Goal: Transaction & Acquisition: Purchase product/service

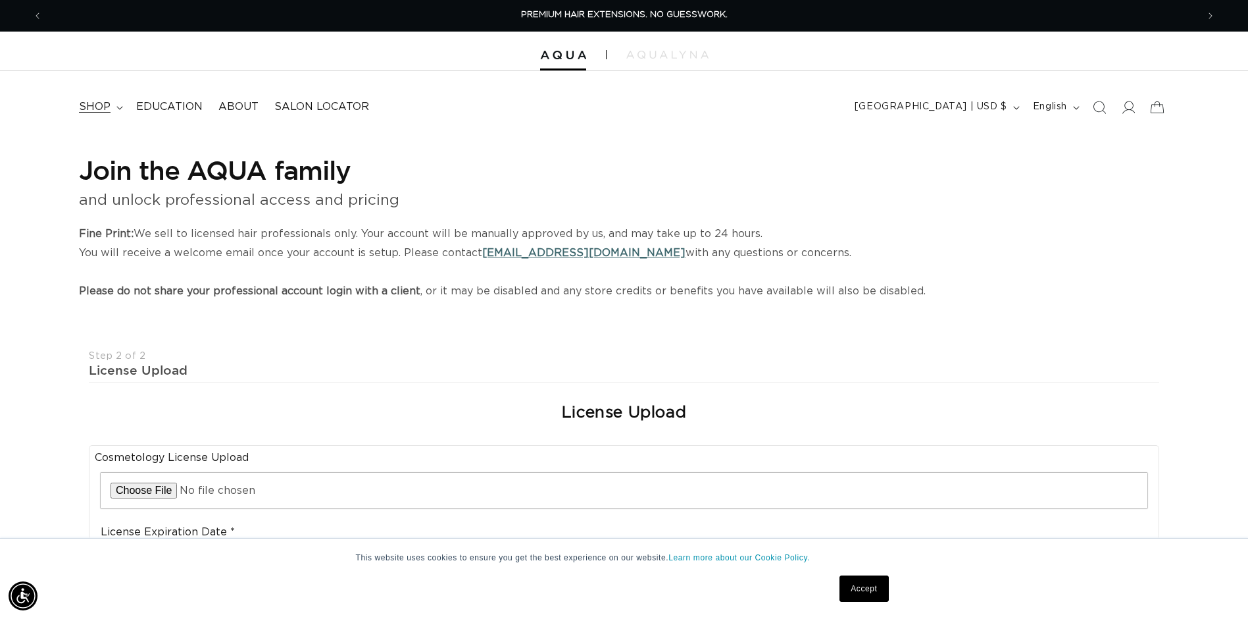
click at [112, 111] on summary "shop" at bounding box center [99, 107] width 57 height 30
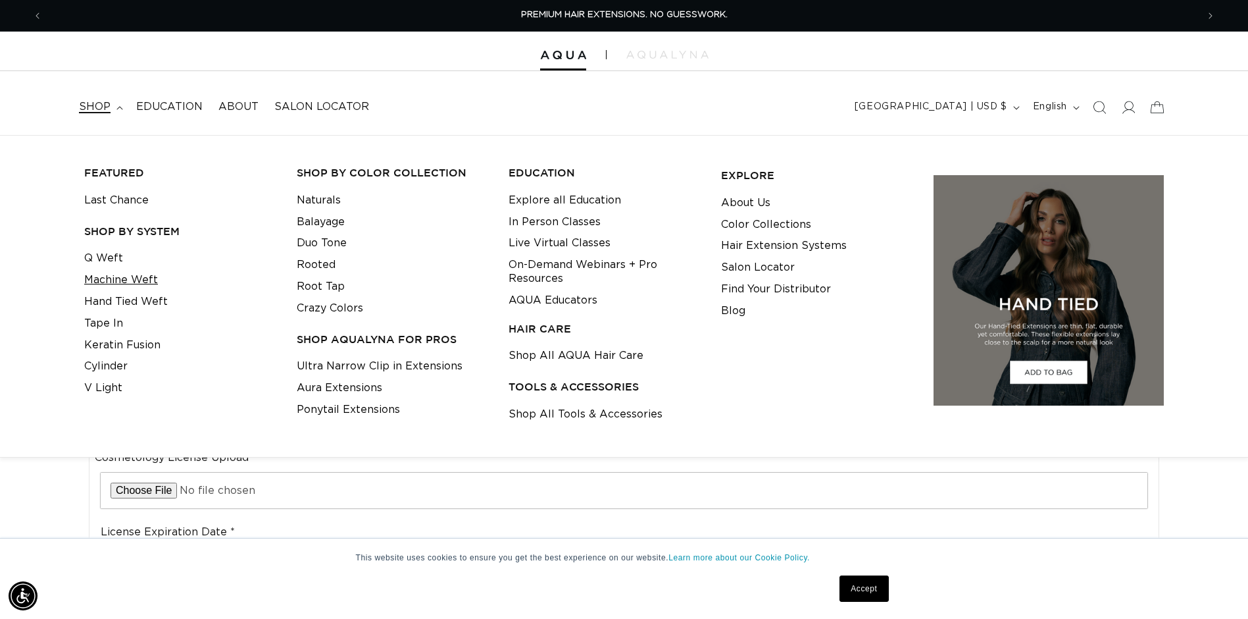
click at [136, 280] on link "Machine Weft" at bounding box center [121, 280] width 74 height 22
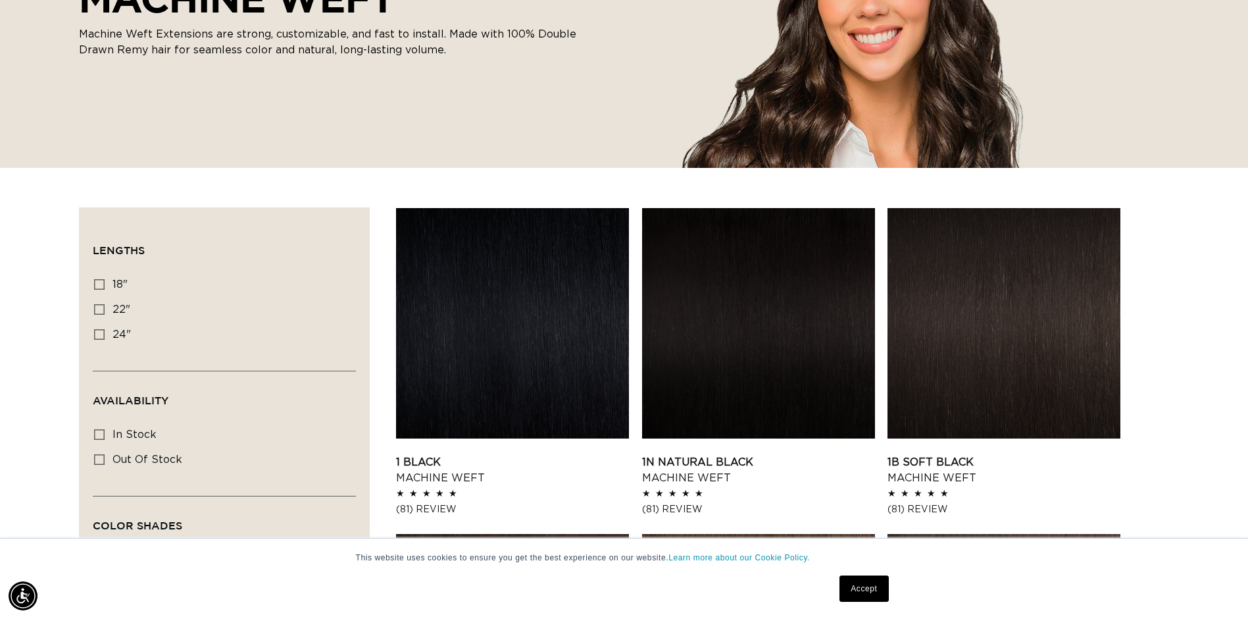
click at [93, 313] on div "Lengths 18" 18" (41 products) 22" 22" (33 products) 24" 24" (27 products)" at bounding box center [224, 319] width 263 height 102
click at [116, 307] on span "22"" at bounding box center [122, 309] width 18 height 11
drag, startPoint x: 200, startPoint y: 274, endPoint x: 146, endPoint y: 293, distance: 57.2
click at [188, 281] on label "18" 18" (41 products)" at bounding box center [220, 284] width 253 height 25
click at [105, 281] on input "18" 18" (41 products)" at bounding box center [99, 284] width 11 height 11
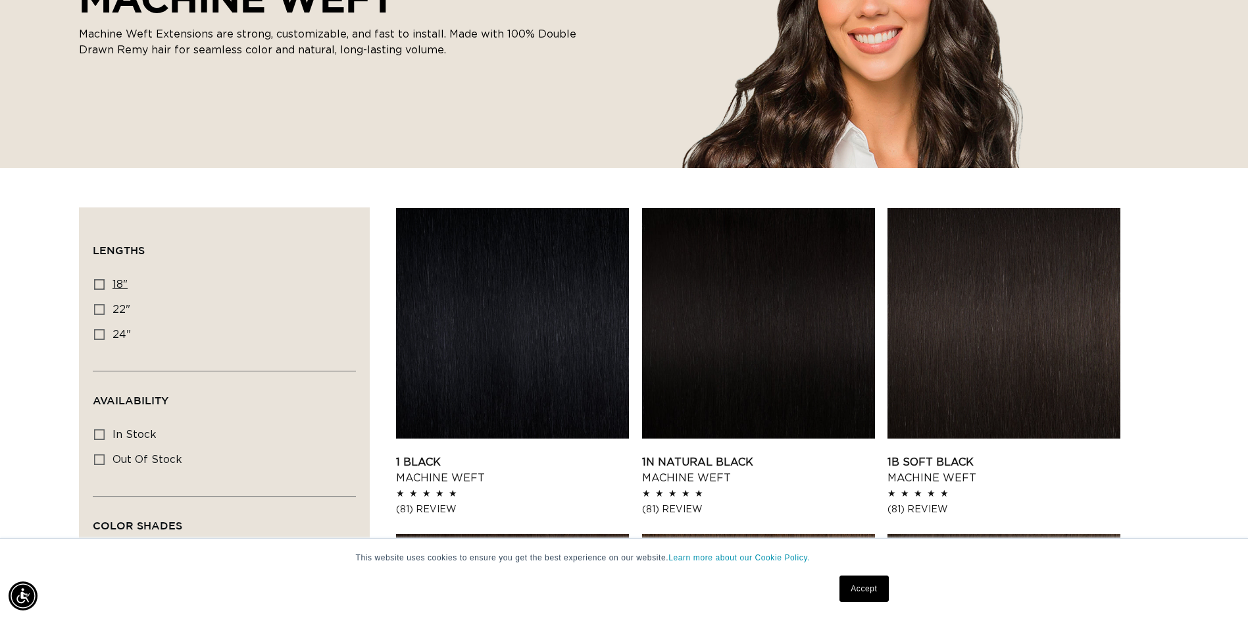
checkbox input "true"
click at [104, 310] on icon at bounding box center [99, 309] width 11 height 11
click at [104, 310] on input "22" 22" (33 products)" at bounding box center [99, 309] width 11 height 11
checkbox input "true"
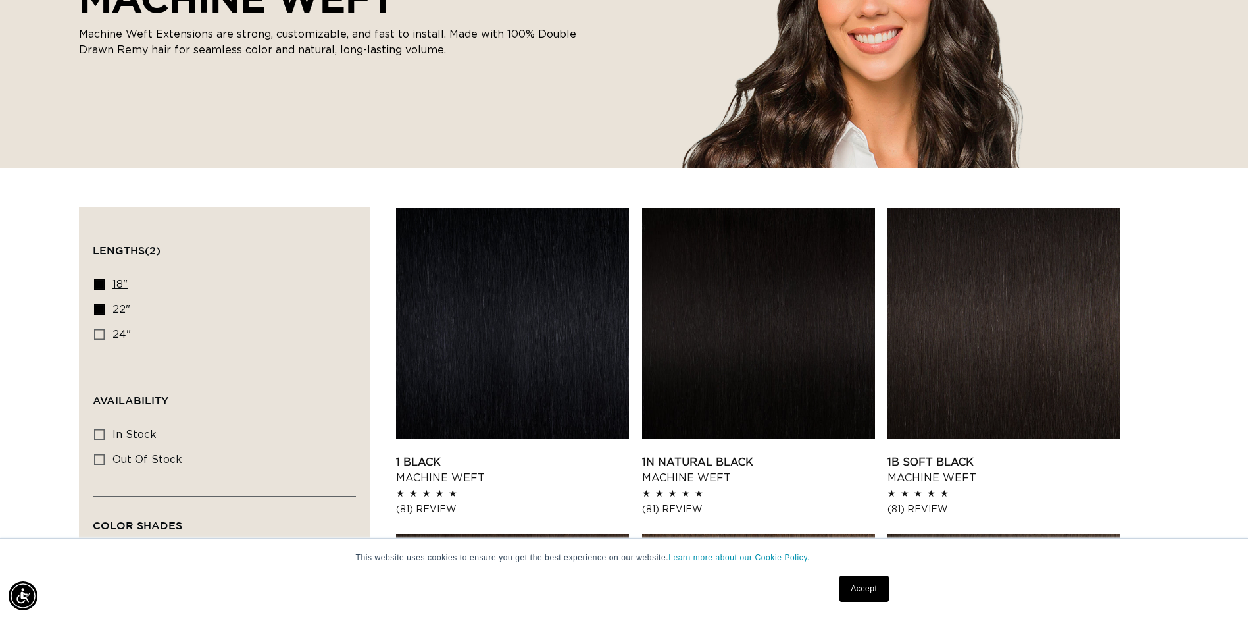
click at [99, 284] on icon at bounding box center [99, 284] width 11 height 11
click at [99, 284] on input "18" 18" (41 products)" at bounding box center [99, 284] width 11 height 11
checkbox input "false"
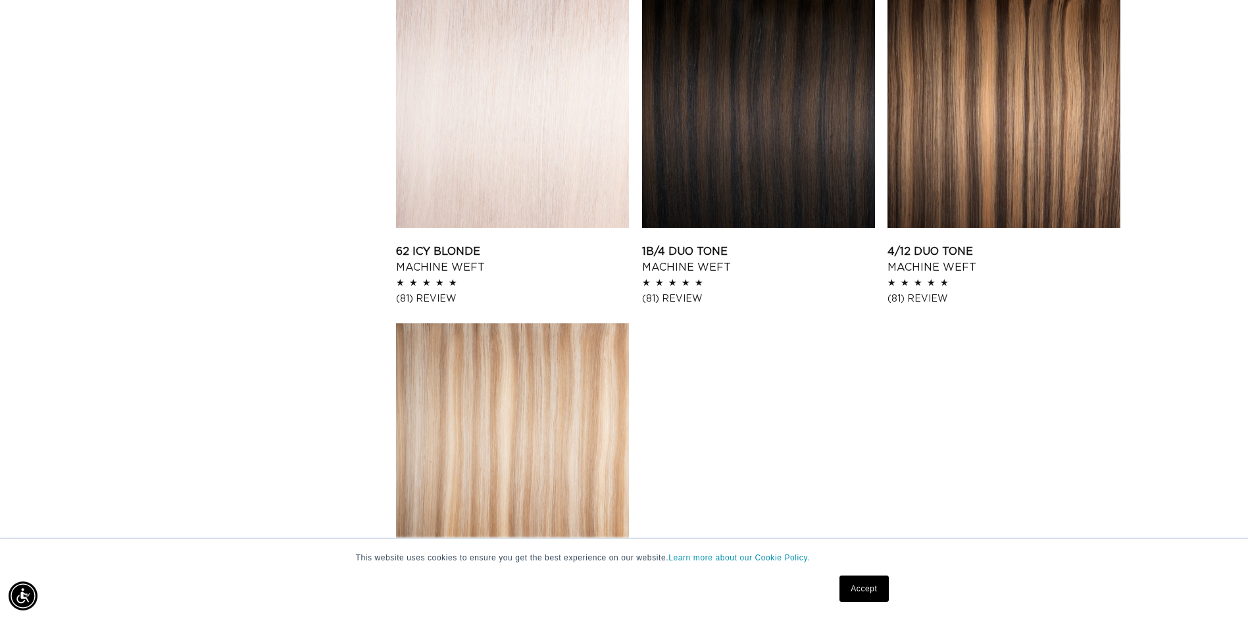
scroll to position [1383, 0]
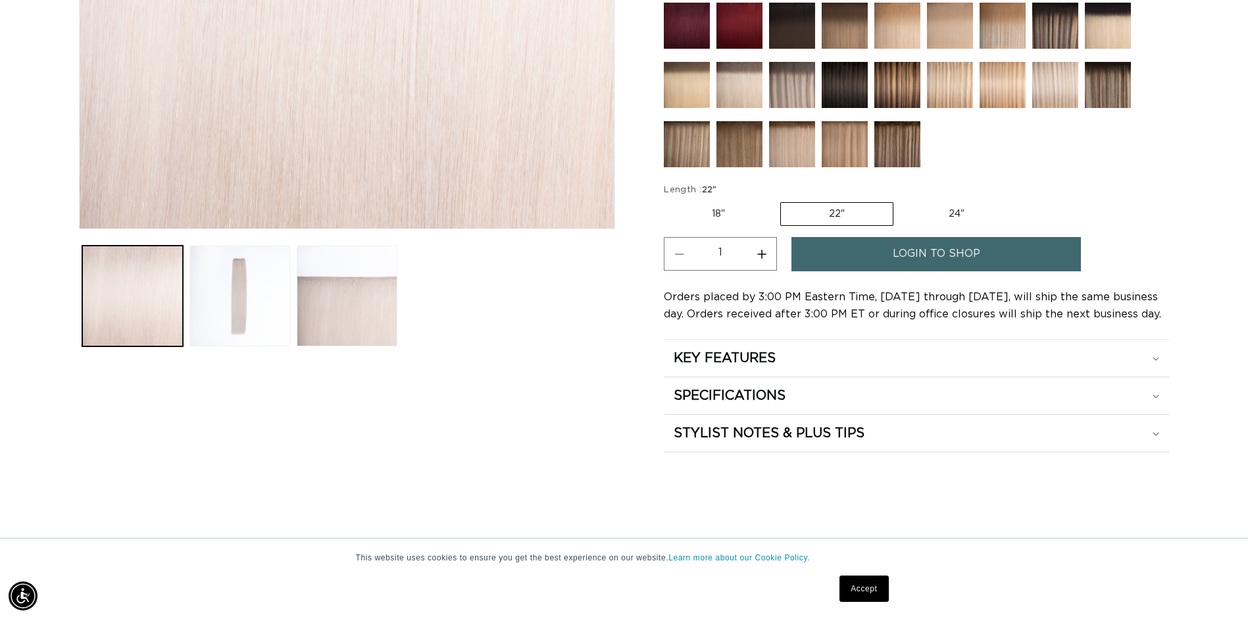
scroll to position [592, 0]
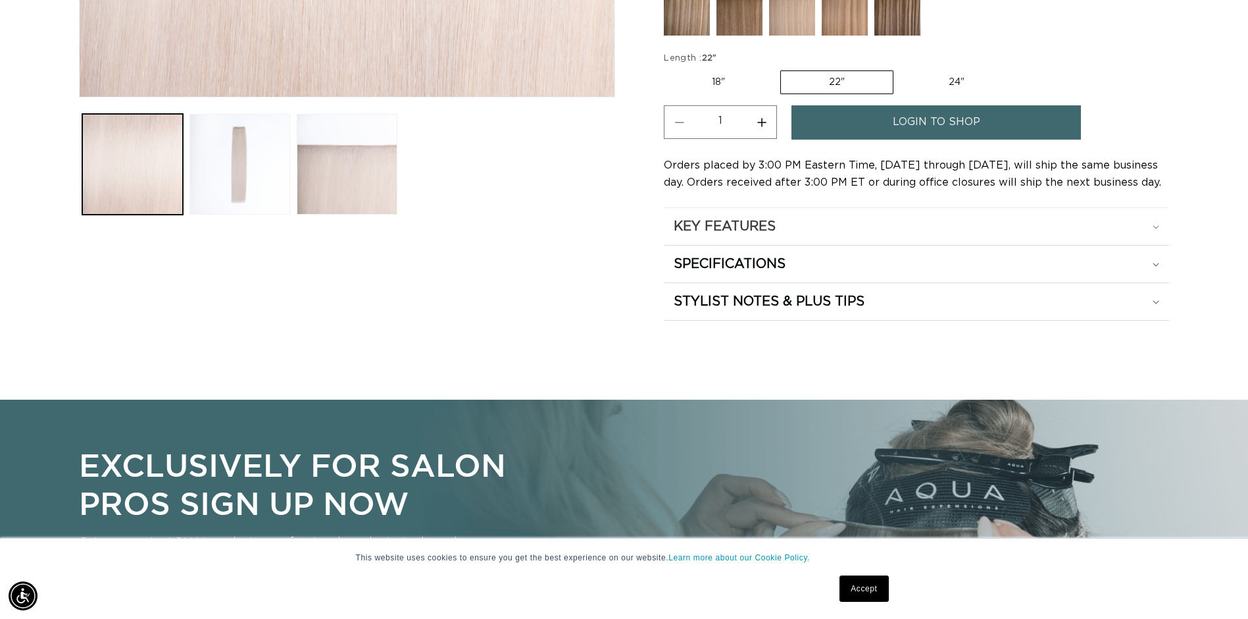
click at [1150, 228] on div "KEY FEATURES" at bounding box center [917, 226] width 486 height 17
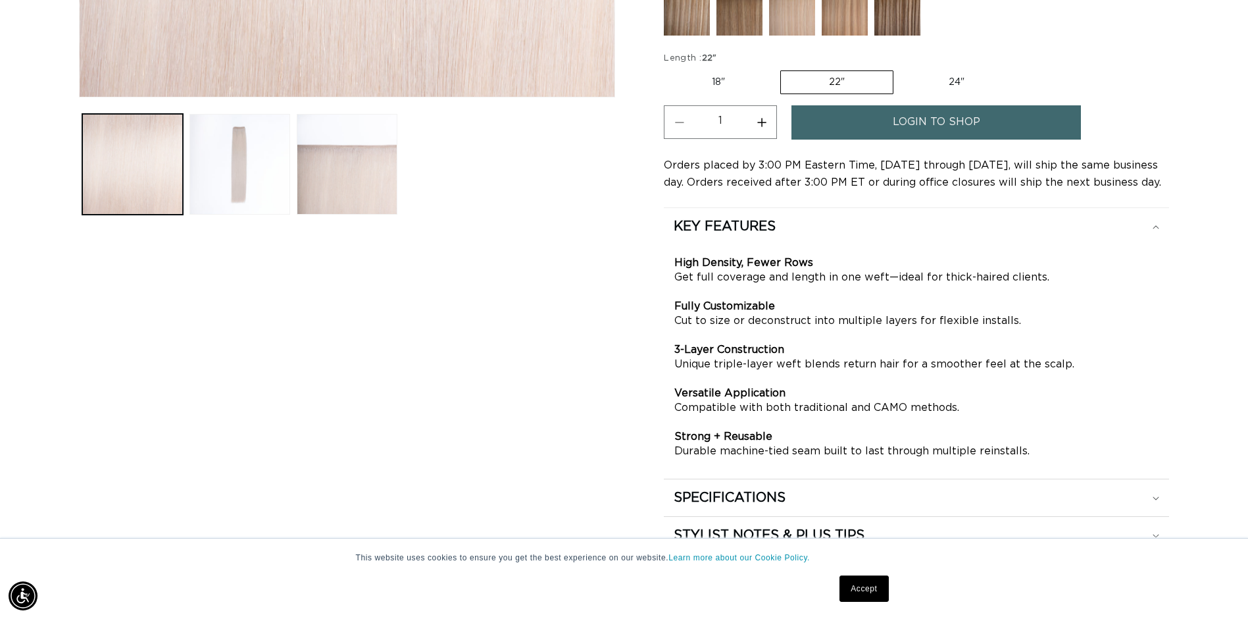
scroll to position [658, 0]
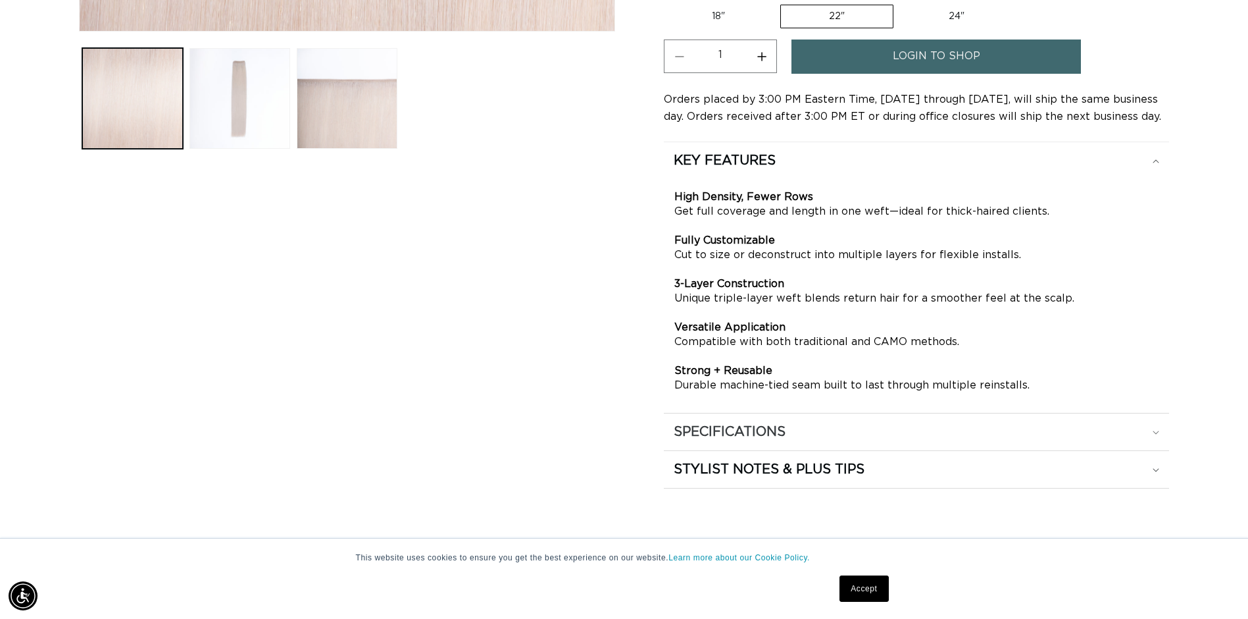
click at [1157, 431] on icon at bounding box center [1156, 432] width 7 height 4
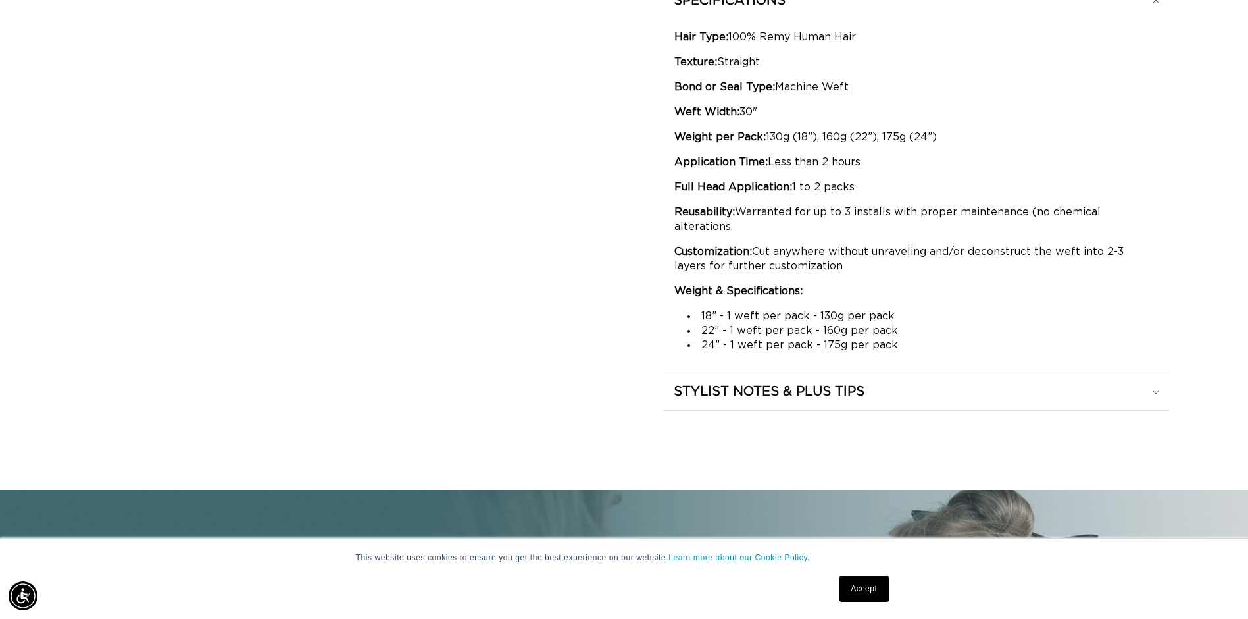
scroll to position [921, 0]
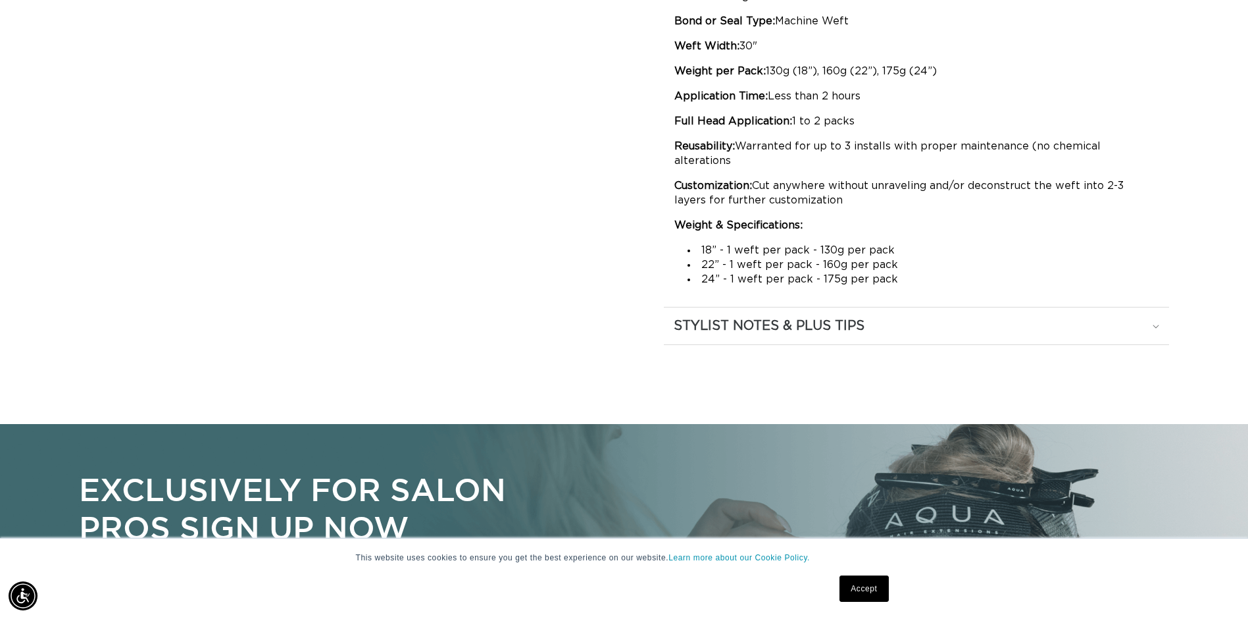
click at [1160, 313] on summary "STYLIST NOTES & PLUS TIPS" at bounding box center [916, 325] width 505 height 37
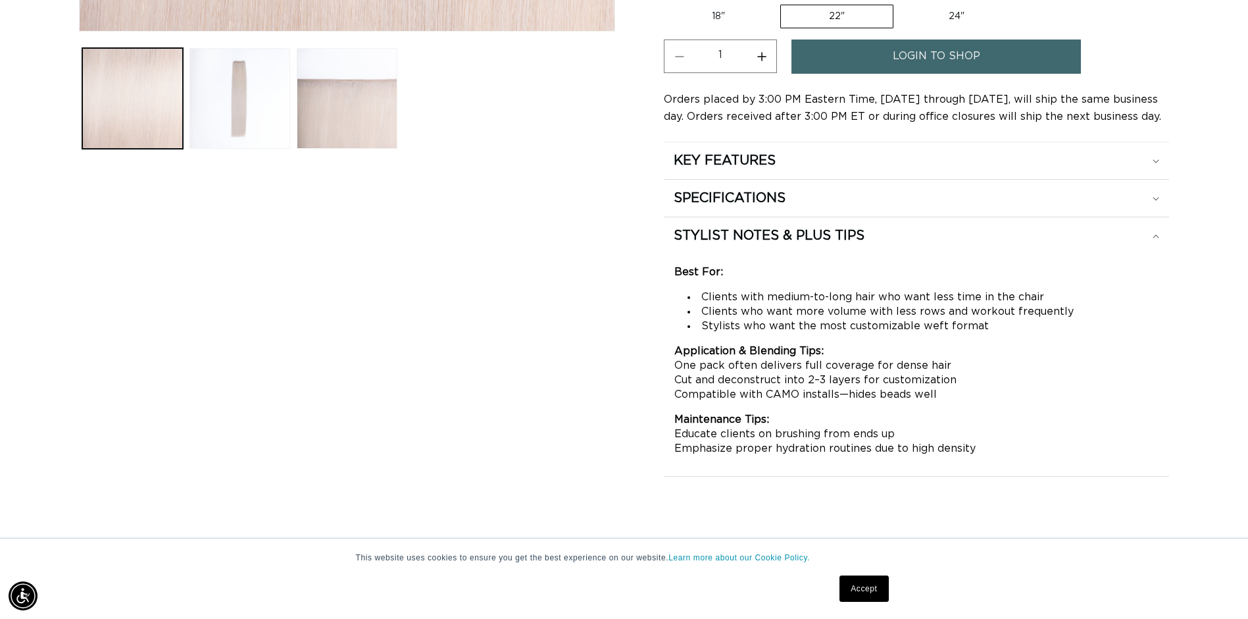
scroll to position [592, 0]
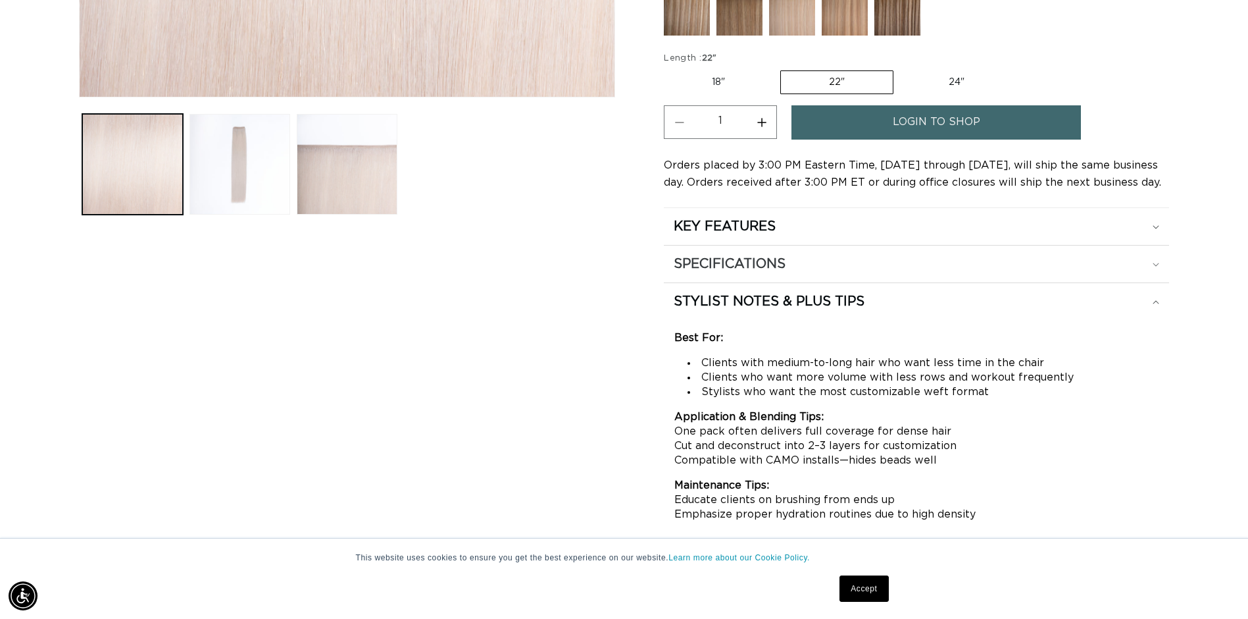
click at [1158, 266] on icon at bounding box center [1156, 265] width 7 height 4
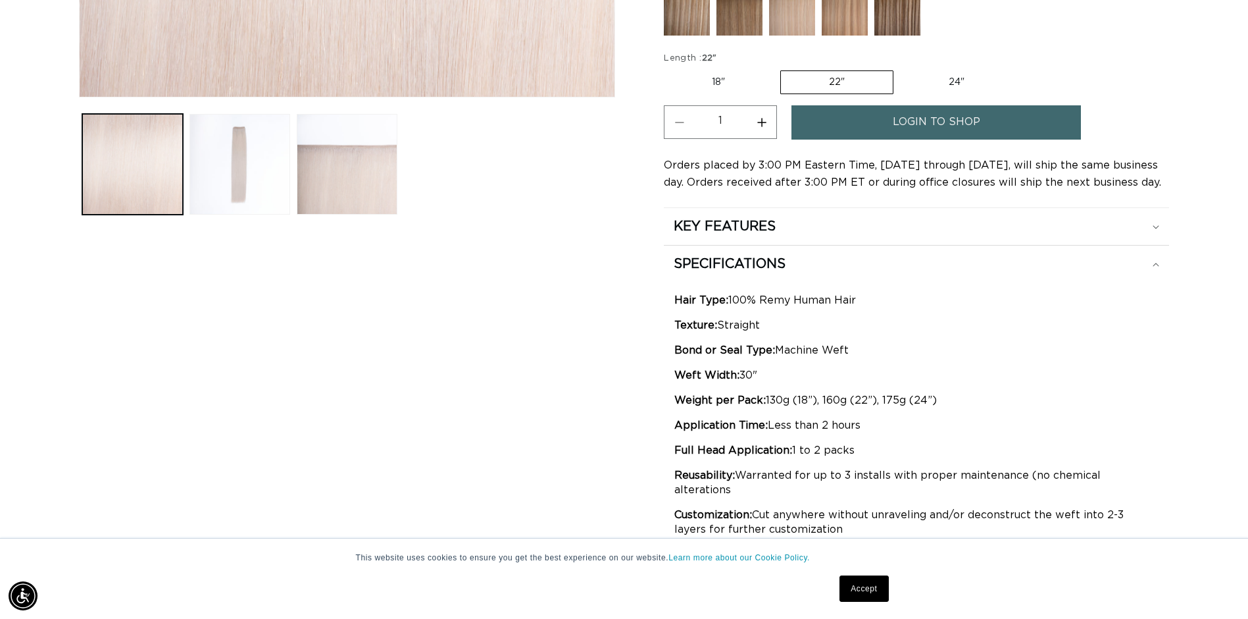
scroll to position [461, 0]
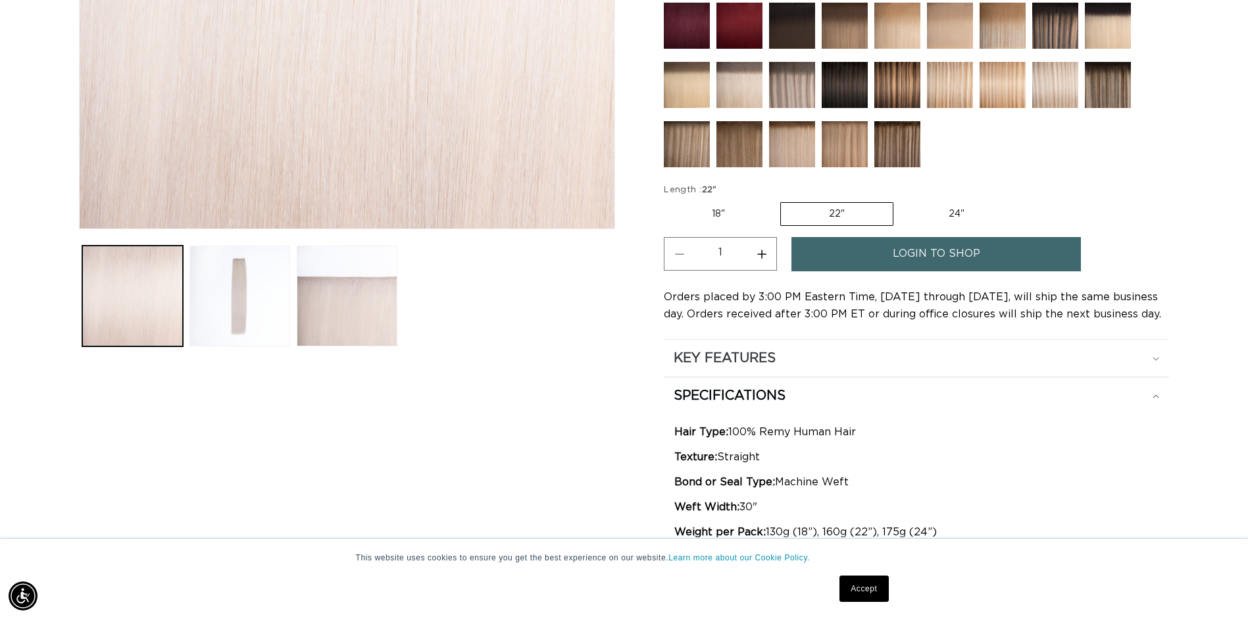
click at [1169, 355] on div "Home 62 Icy Blonde - Machine Weft Skip to product information Open media 1 in m…" at bounding box center [624, 243] width 1248 height 1123
click at [1161, 357] on summary "KEY FEATURES" at bounding box center [916, 358] width 505 height 37
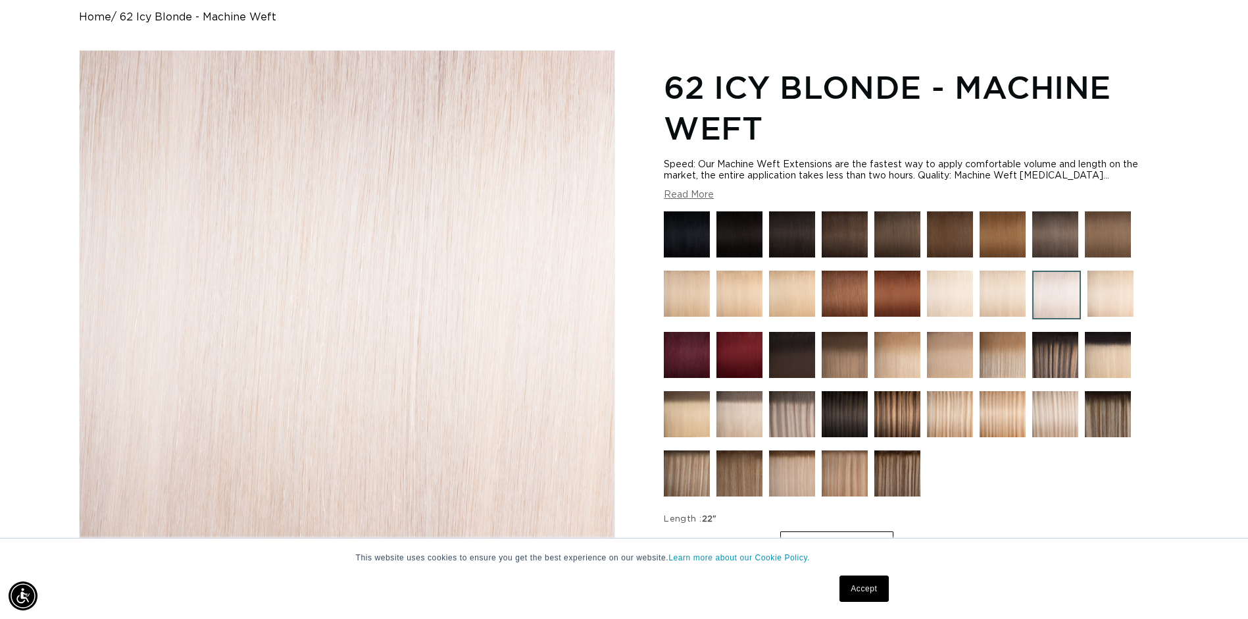
scroll to position [0, 0]
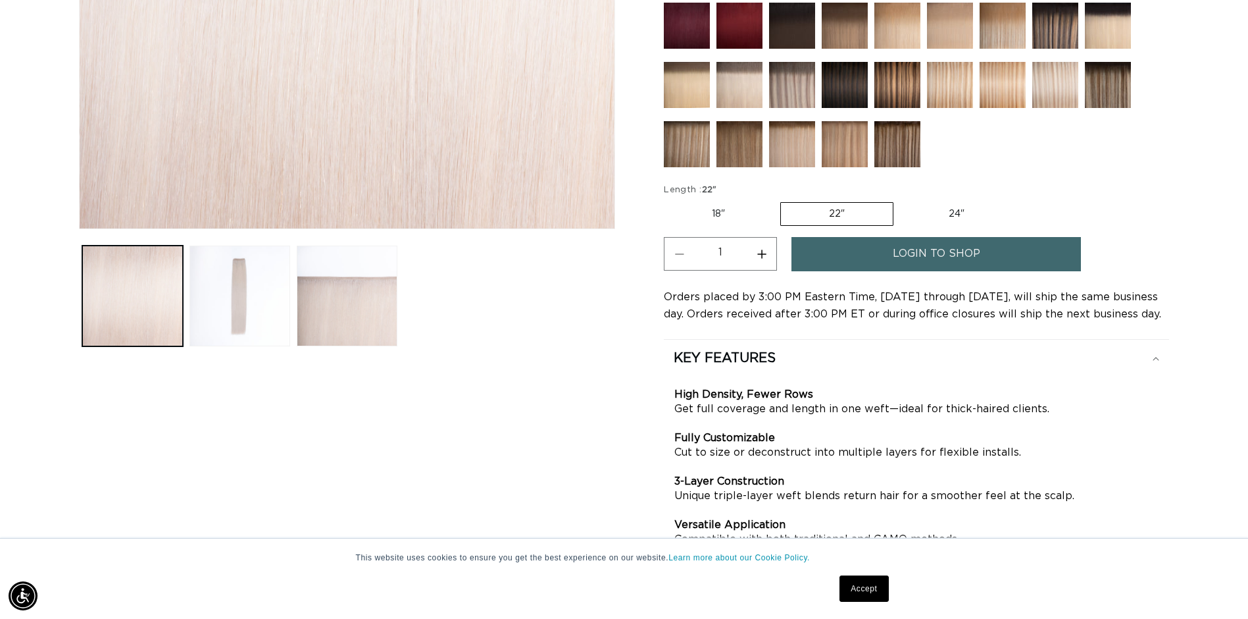
drag, startPoint x: 234, startPoint y: 324, endPoint x: 272, endPoint y: 319, distance: 37.8
click at [236, 323] on button "Load image 2 in gallery view" at bounding box center [240, 295] width 101 height 101
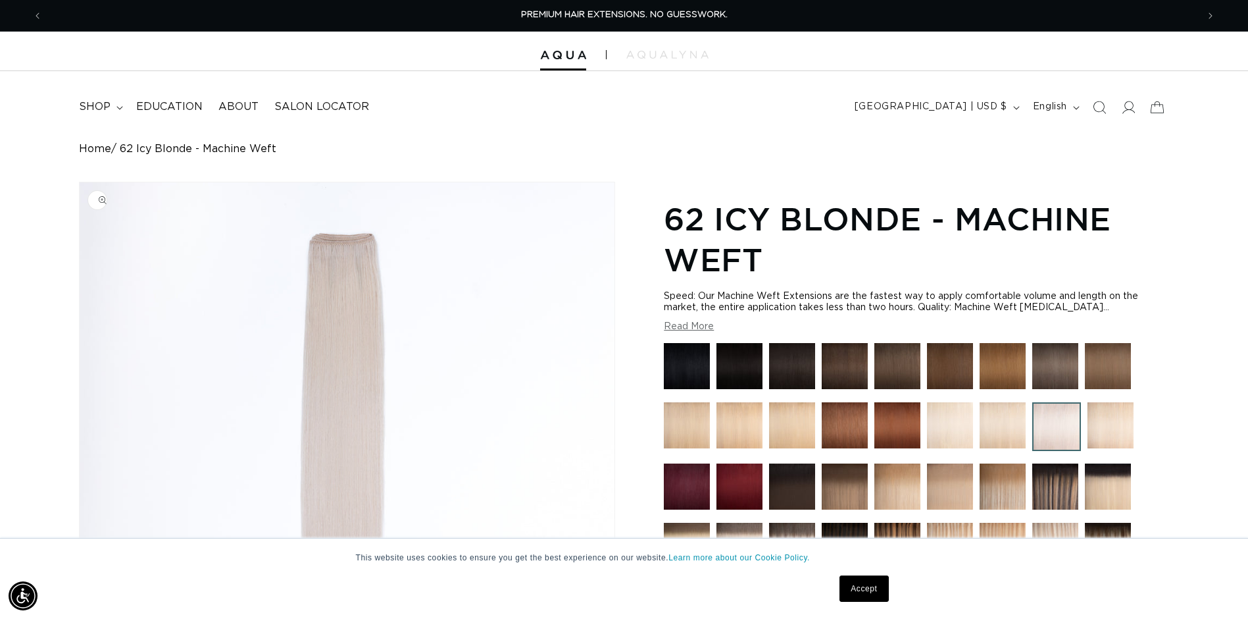
scroll to position [263, 0]
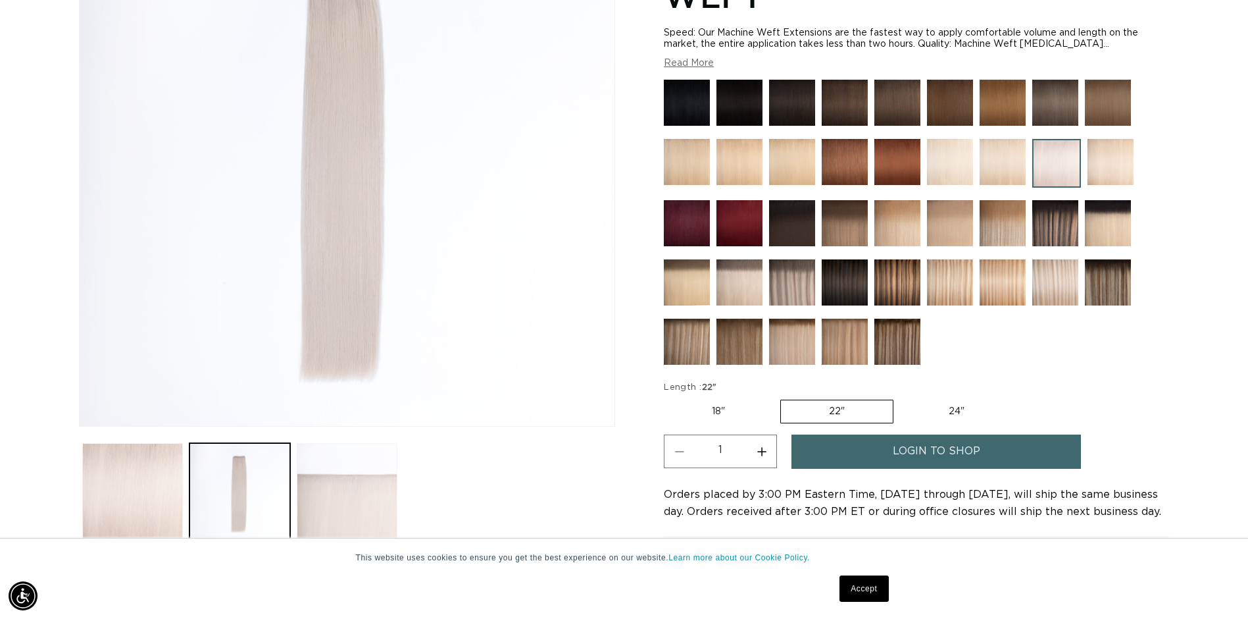
drag, startPoint x: 404, startPoint y: 494, endPoint x: 391, endPoint y: 490, distance: 13.7
click at [402, 493] on ul "Gallery Viewer" at bounding box center [347, 493] width 536 height 107
drag, startPoint x: 381, startPoint y: 488, endPoint x: 415, endPoint y: 464, distance: 41.1
click at [381, 488] on button "Load image 3 in gallery view" at bounding box center [347, 493] width 101 height 101
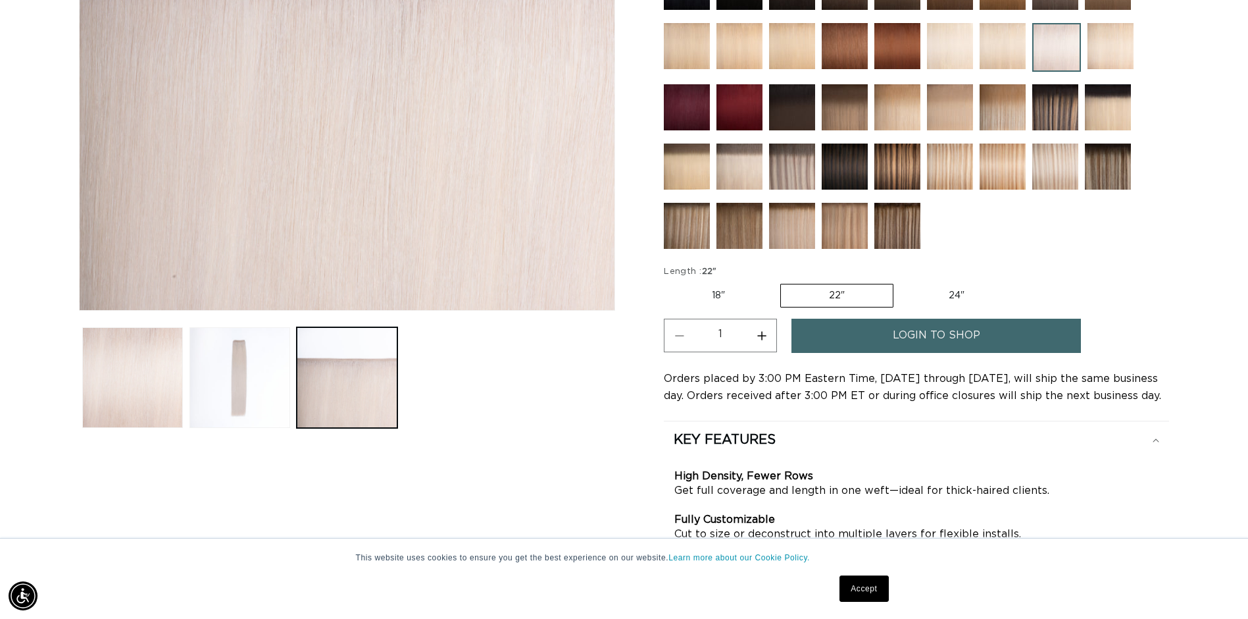
drag, startPoint x: 270, startPoint y: 393, endPoint x: 305, endPoint y: 389, distance: 34.4
click at [272, 393] on button "Load image 2 in gallery view" at bounding box center [240, 377] width 101 height 101
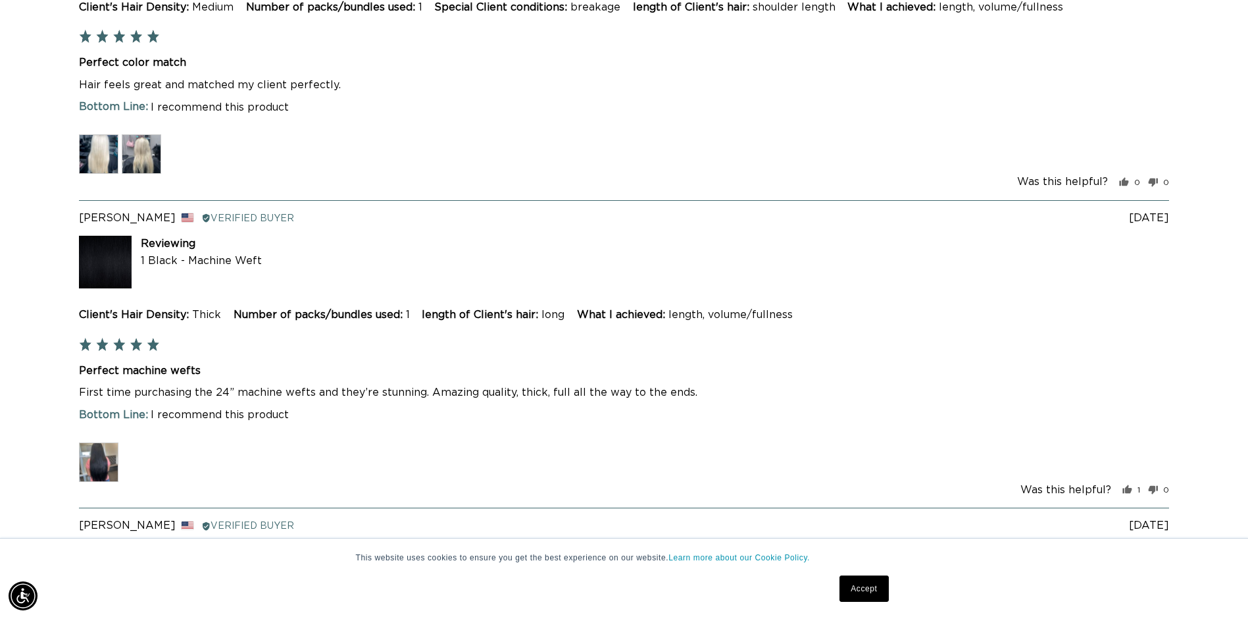
scroll to position [3603, 0]
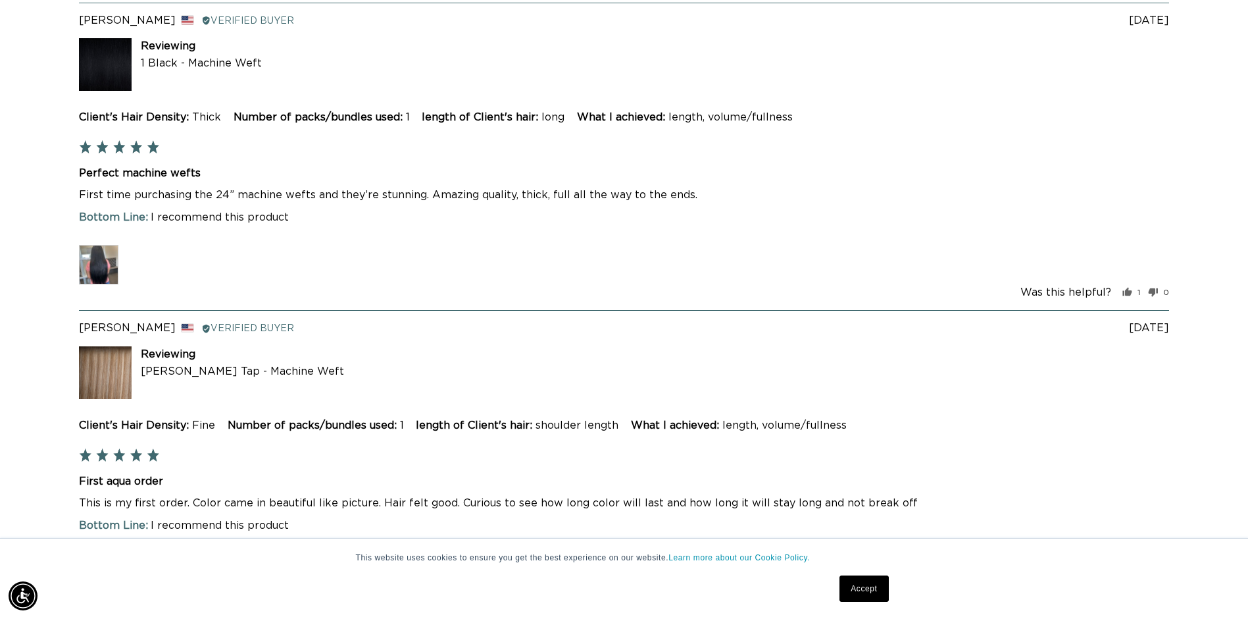
click at [95, 282] on img at bounding box center [98, 264] width 39 height 39
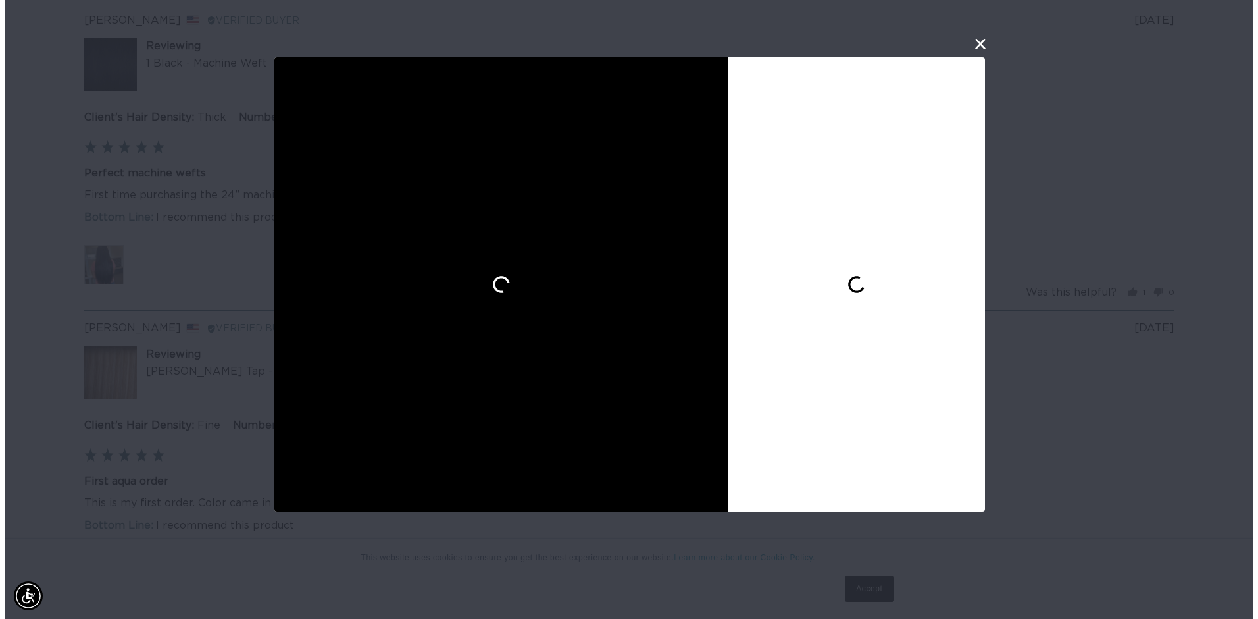
scroll to position [3609, 0]
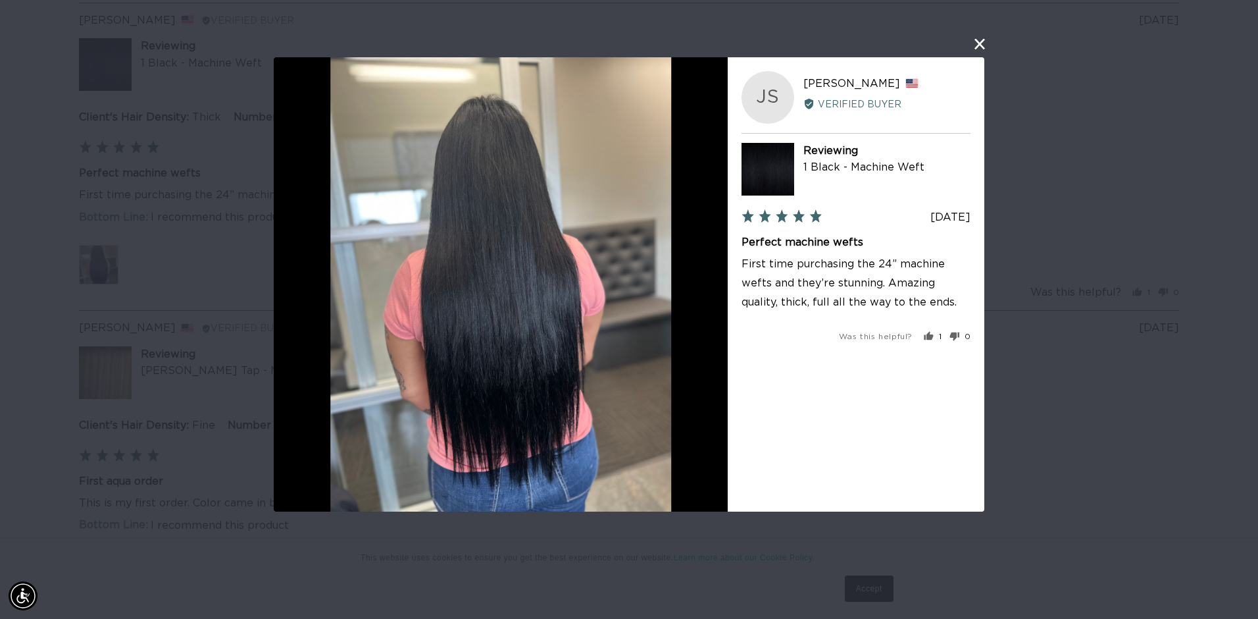
click at [985, 43] on button "close this modal window" at bounding box center [980, 44] width 16 height 16
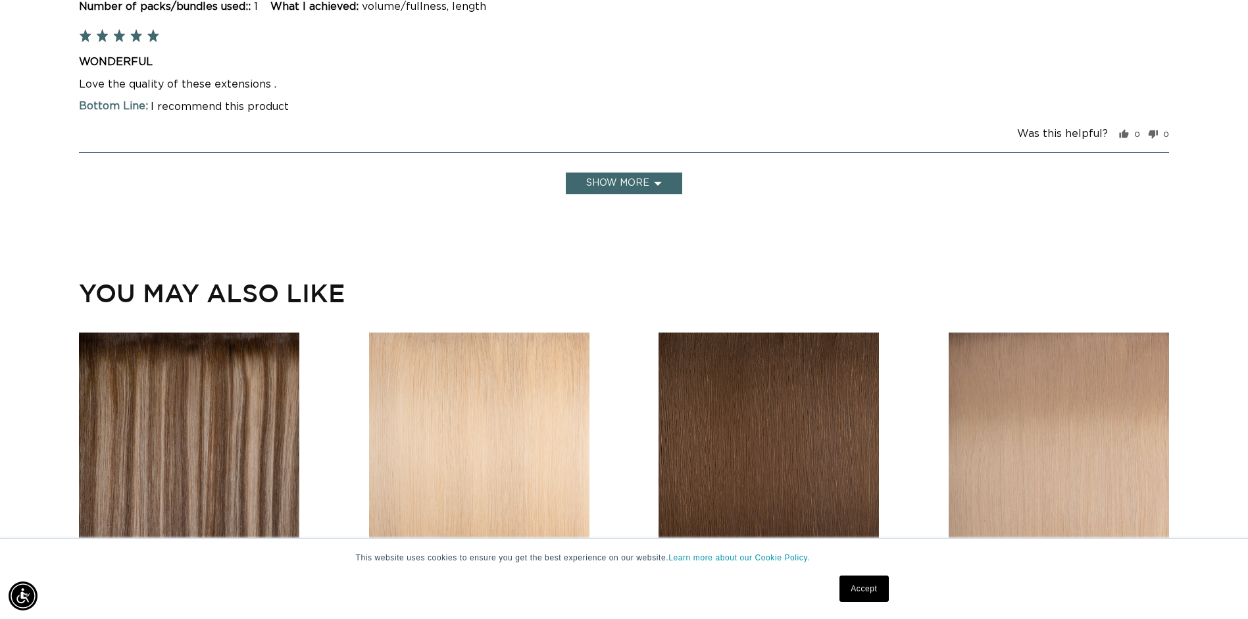
scroll to position [4327, 0]
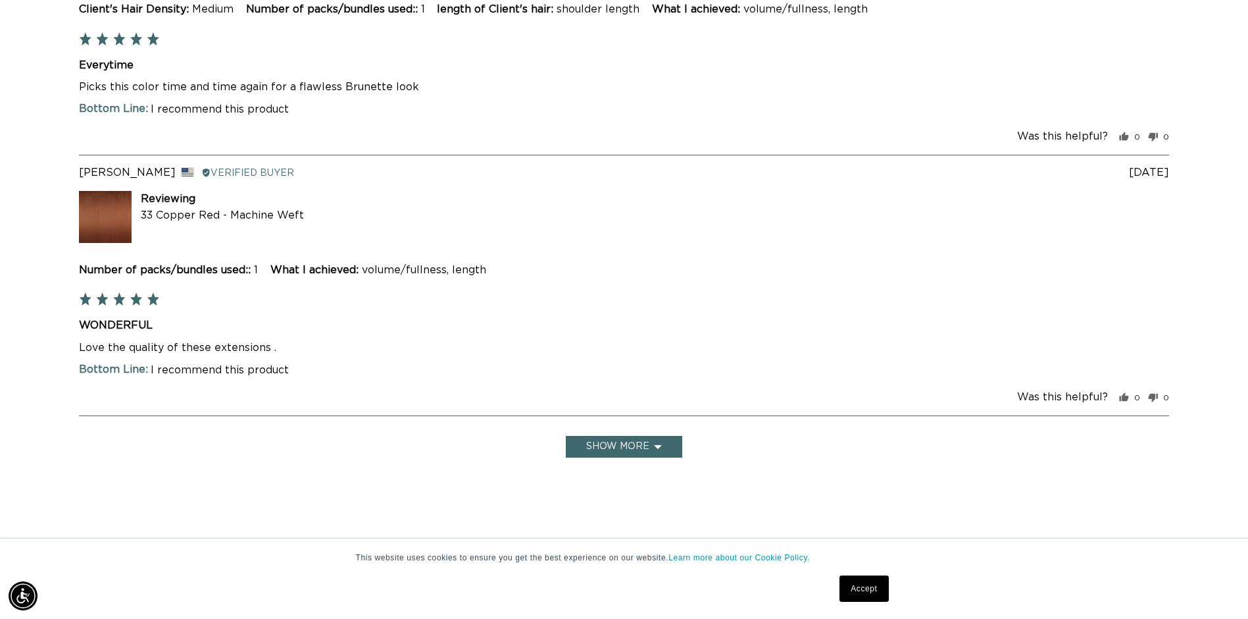
click at [613, 447] on button "Show more" at bounding box center [624, 447] width 116 height 22
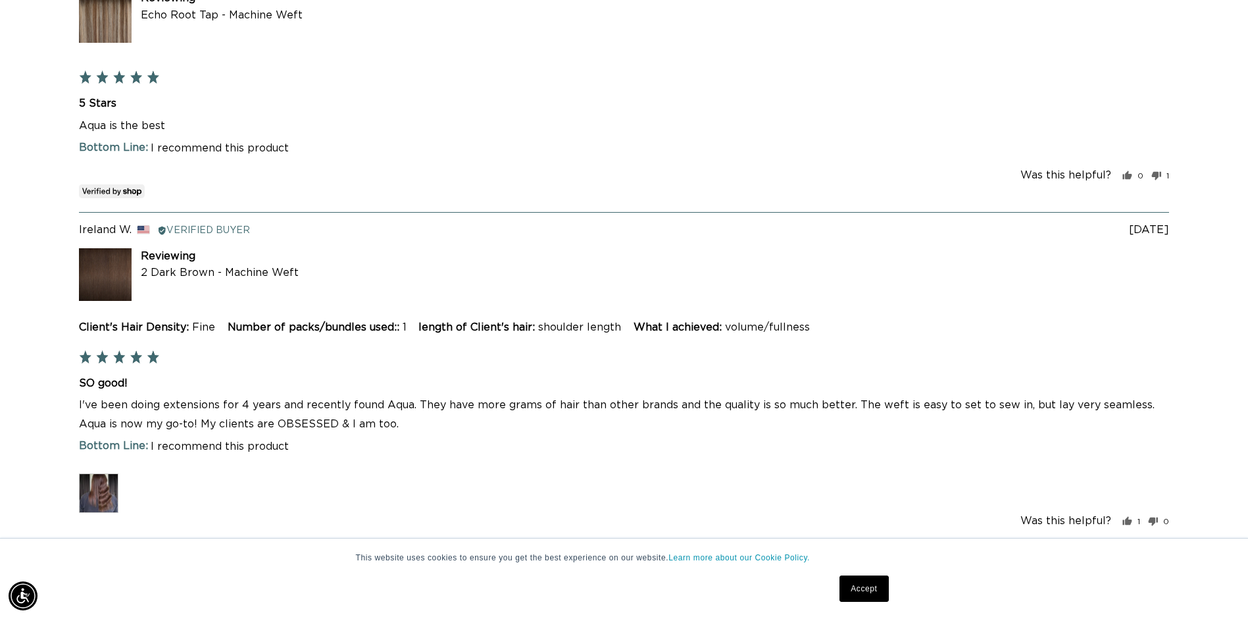
scroll to position [5051, 0]
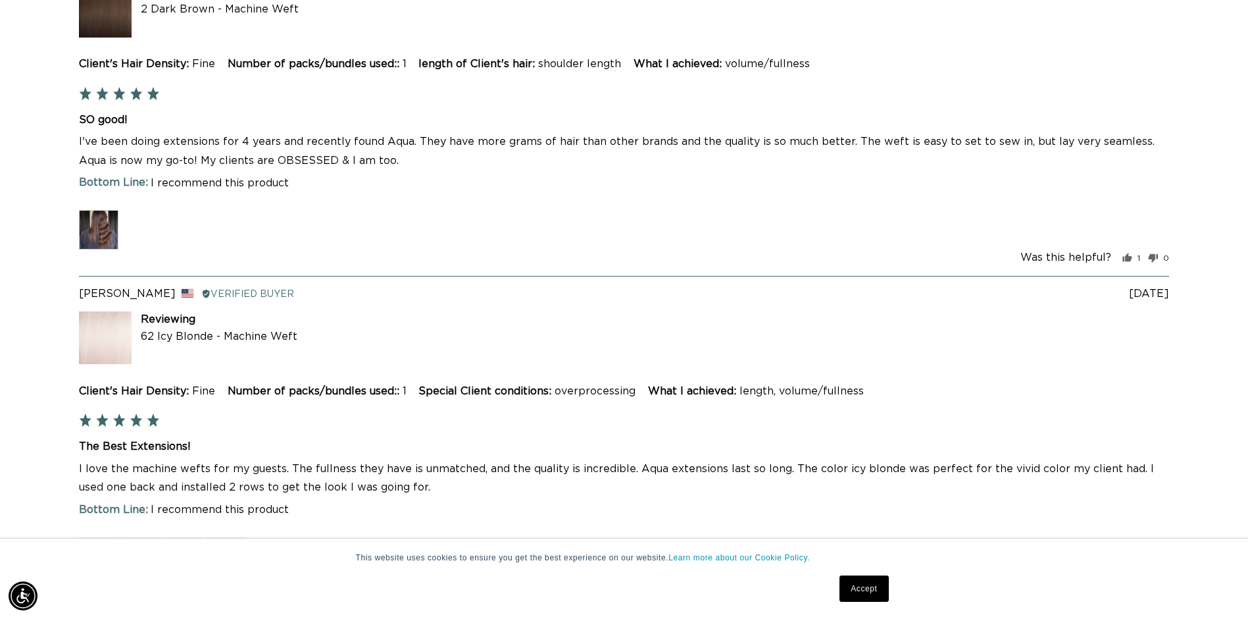
click at [99, 230] on img at bounding box center [98, 229] width 39 height 39
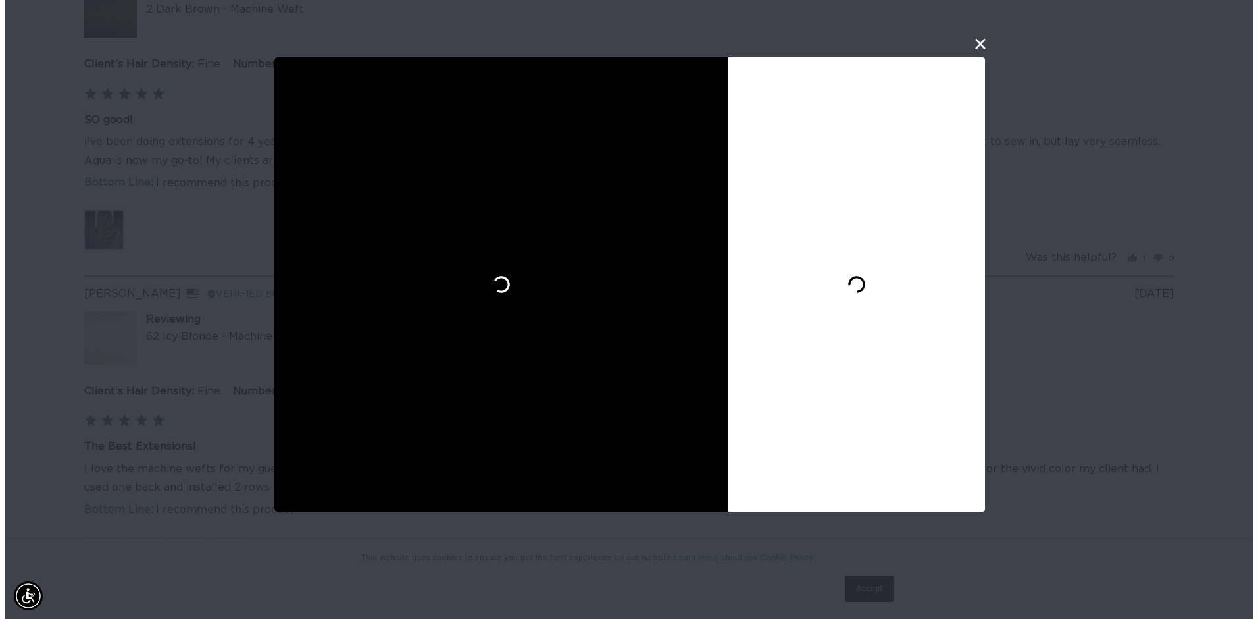
scroll to position [5056, 0]
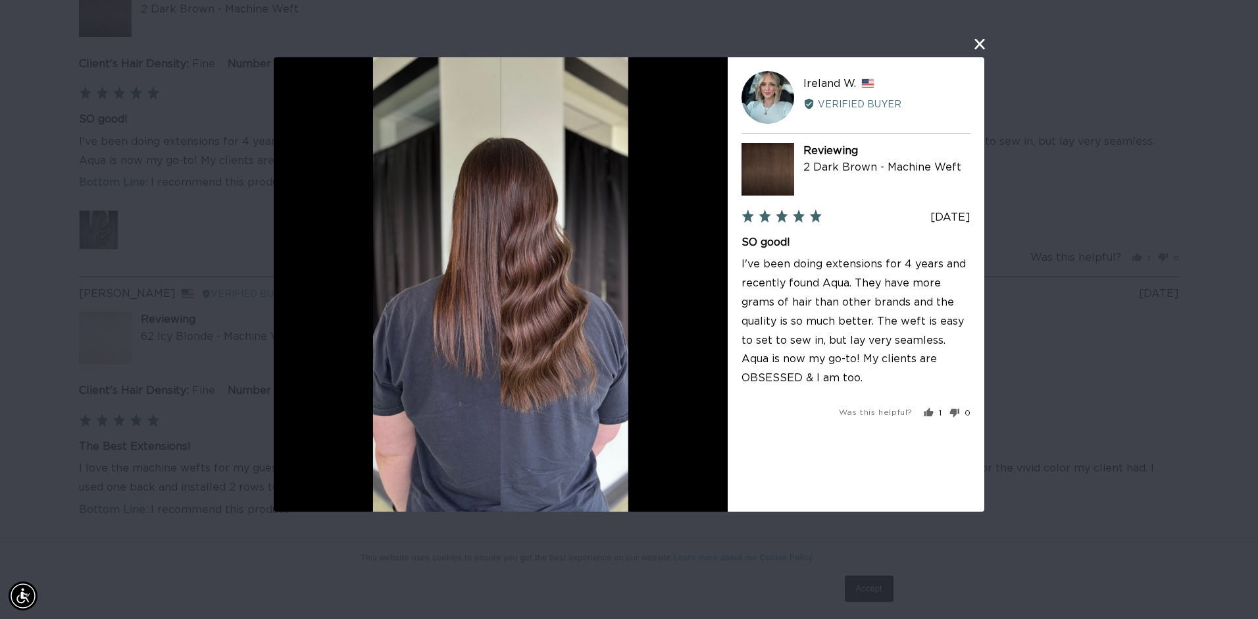
click at [981, 42] on button "close this modal window" at bounding box center [980, 44] width 16 height 16
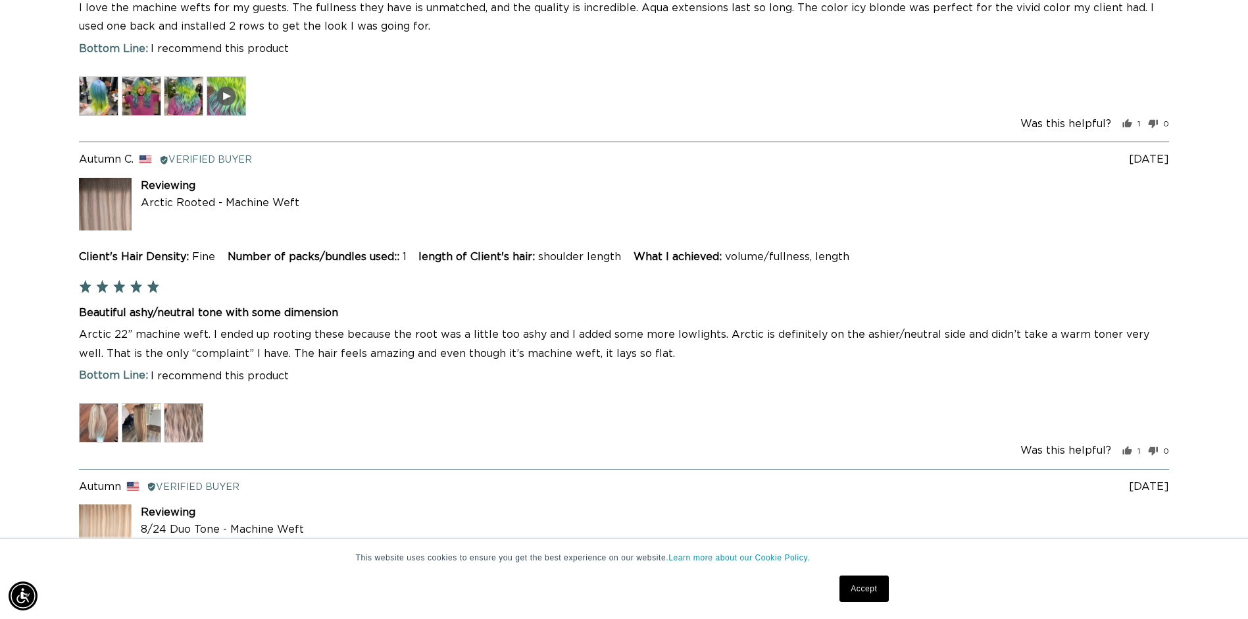
scroll to position [5577, 0]
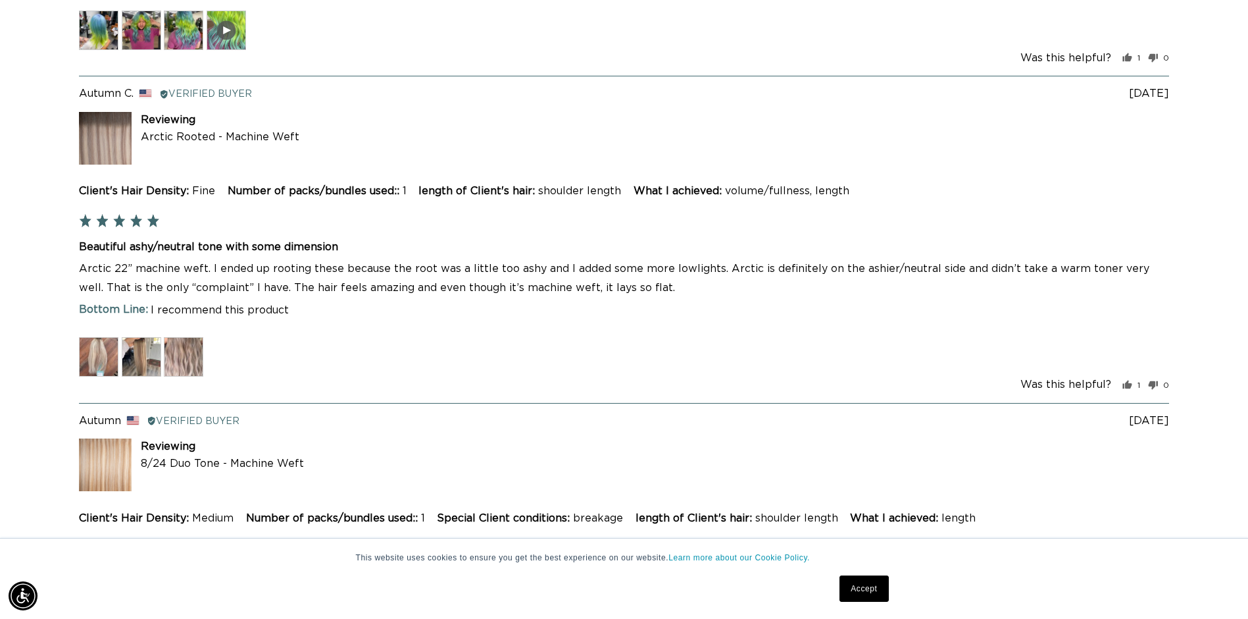
click at [96, 353] on img at bounding box center [98, 356] width 39 height 39
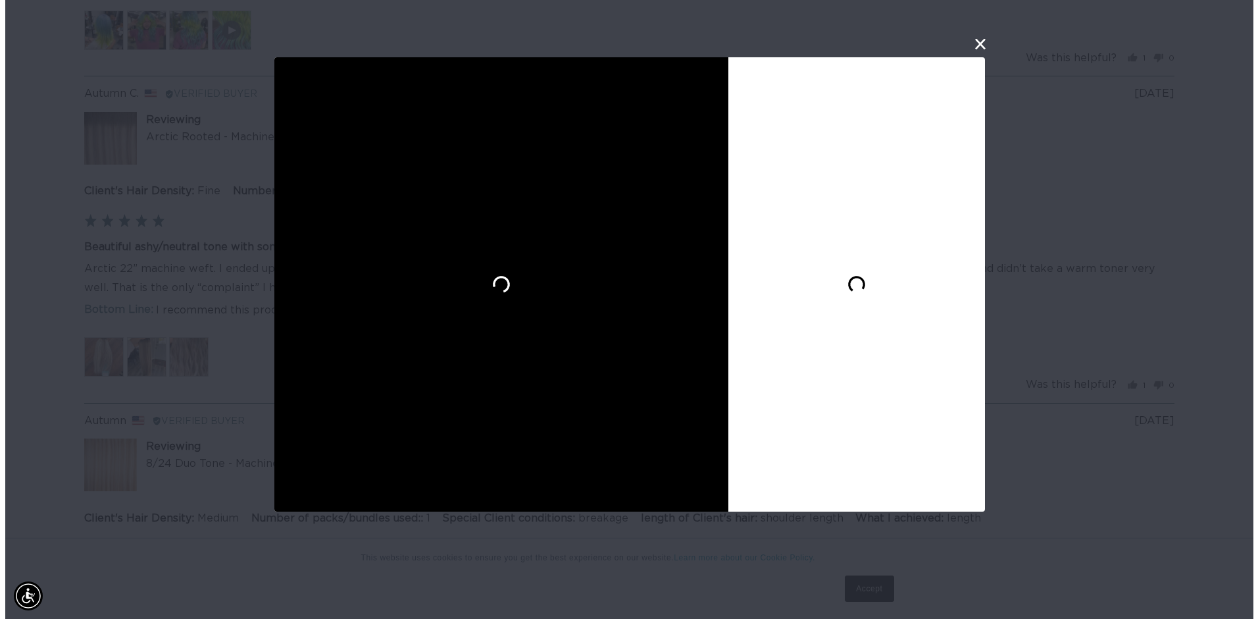
scroll to position [5583, 0]
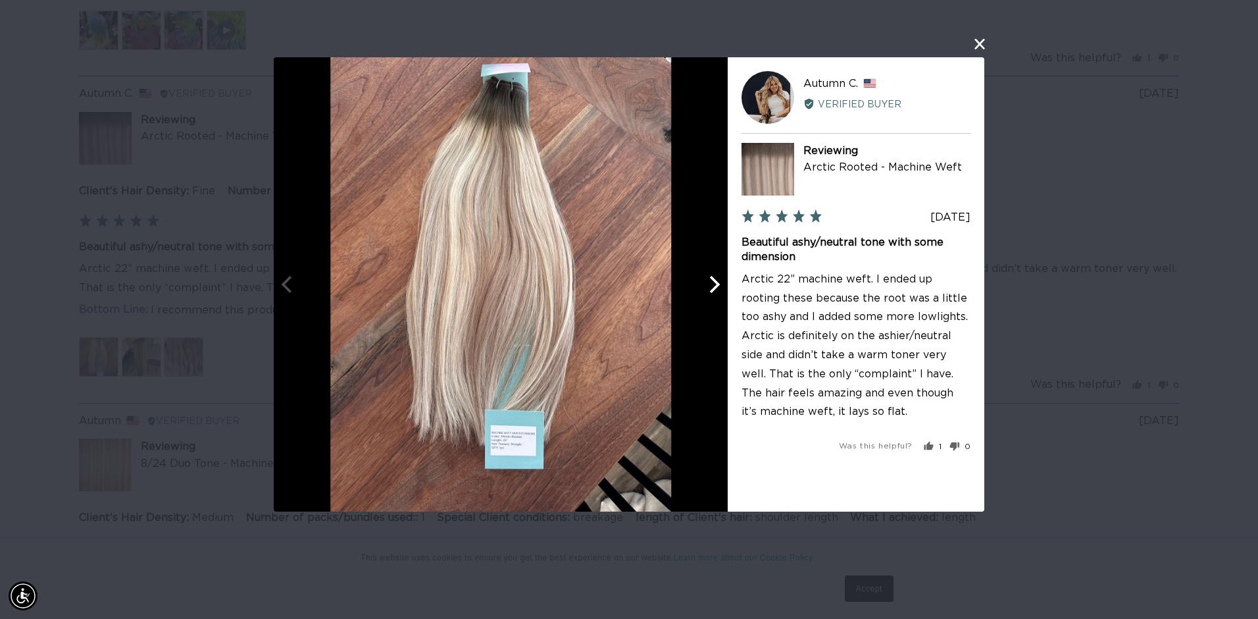
click at [717, 283] on icon "Next" at bounding box center [715, 284] width 11 height 17
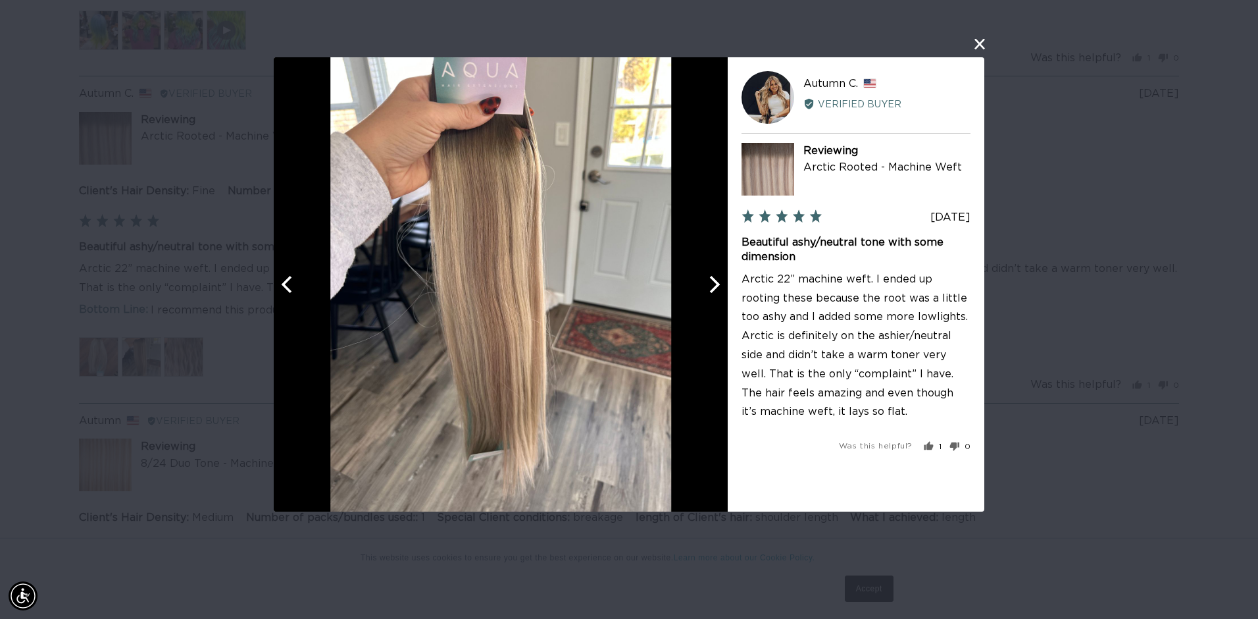
click at [717, 283] on icon "Next" at bounding box center [715, 284] width 11 height 17
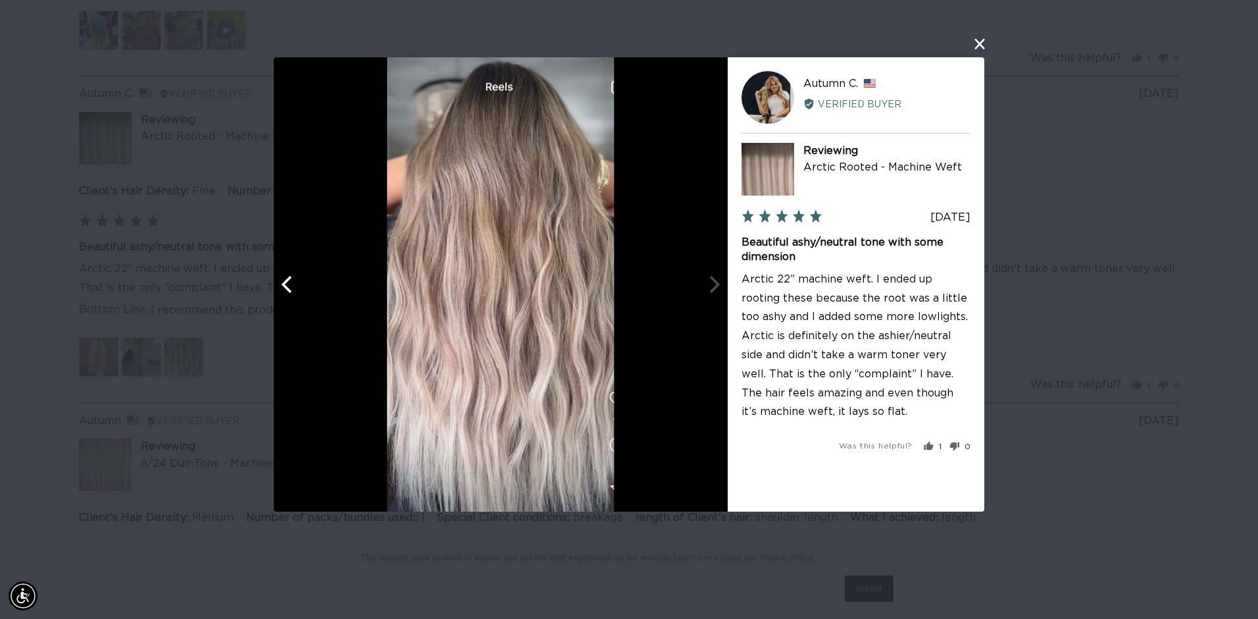
click at [980, 39] on button "close this modal window" at bounding box center [980, 44] width 16 height 16
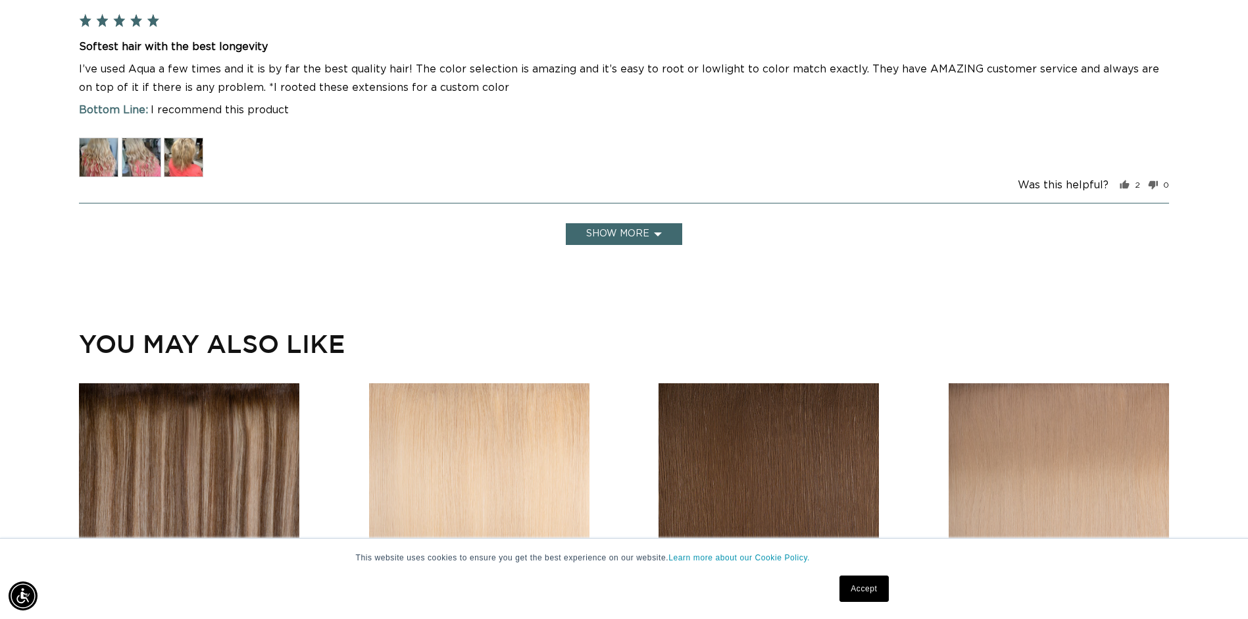
scroll to position [6170, 0]
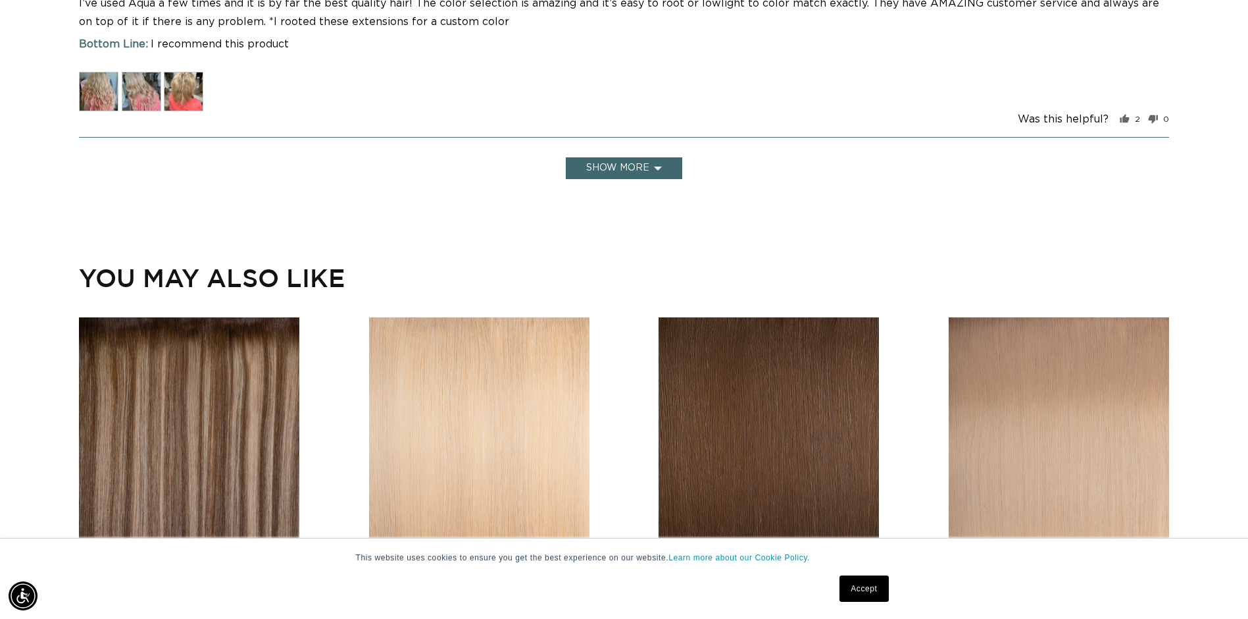
drag, startPoint x: 663, startPoint y: 159, endPoint x: 772, endPoint y: 215, distance: 122.4
click at [665, 159] on button "Show more" at bounding box center [624, 168] width 116 height 22
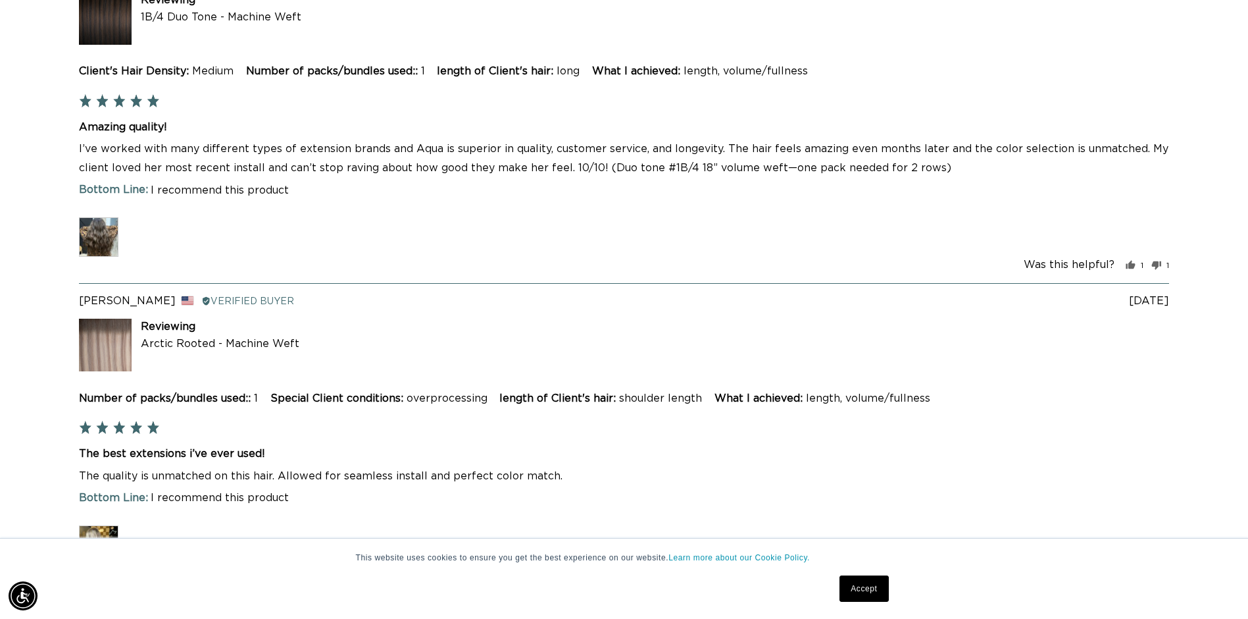
scroll to position [7091, 0]
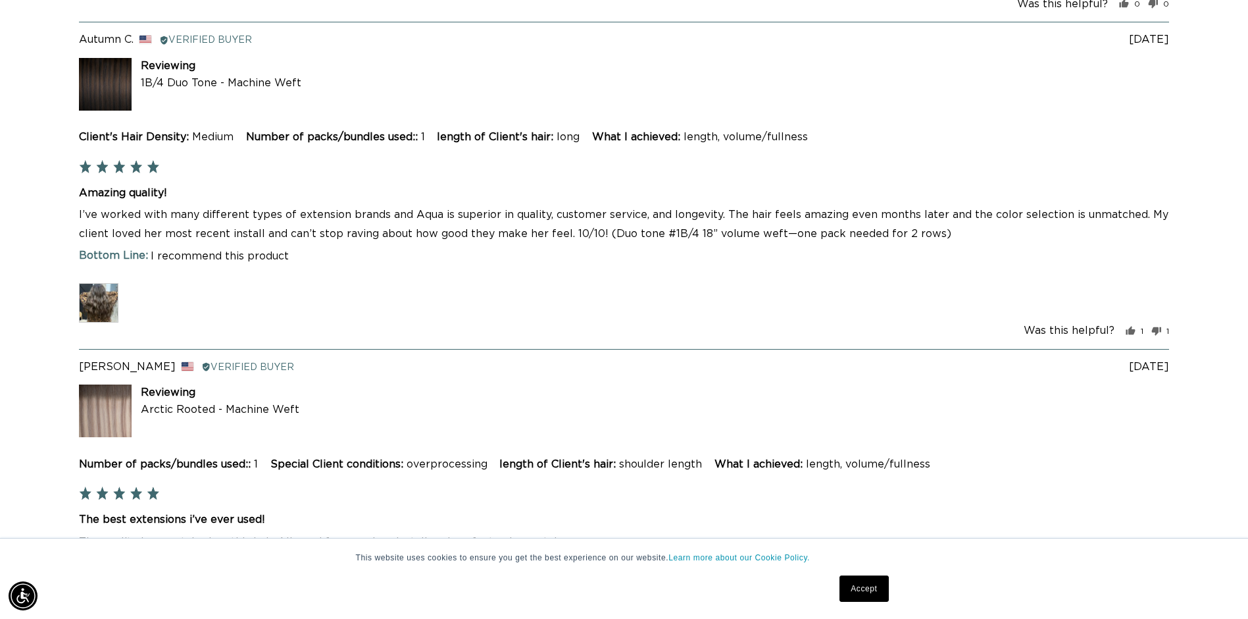
drag, startPoint x: 894, startPoint y: 284, endPoint x: 388, endPoint y: 333, distance: 508.4
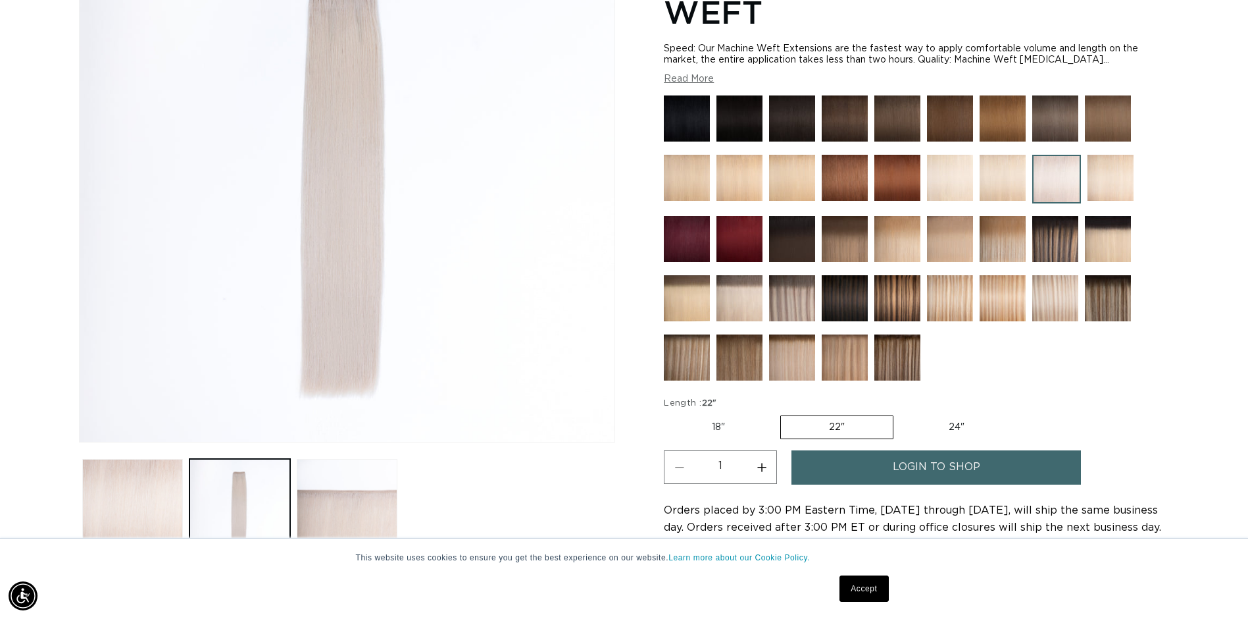
scroll to position [0, 0]
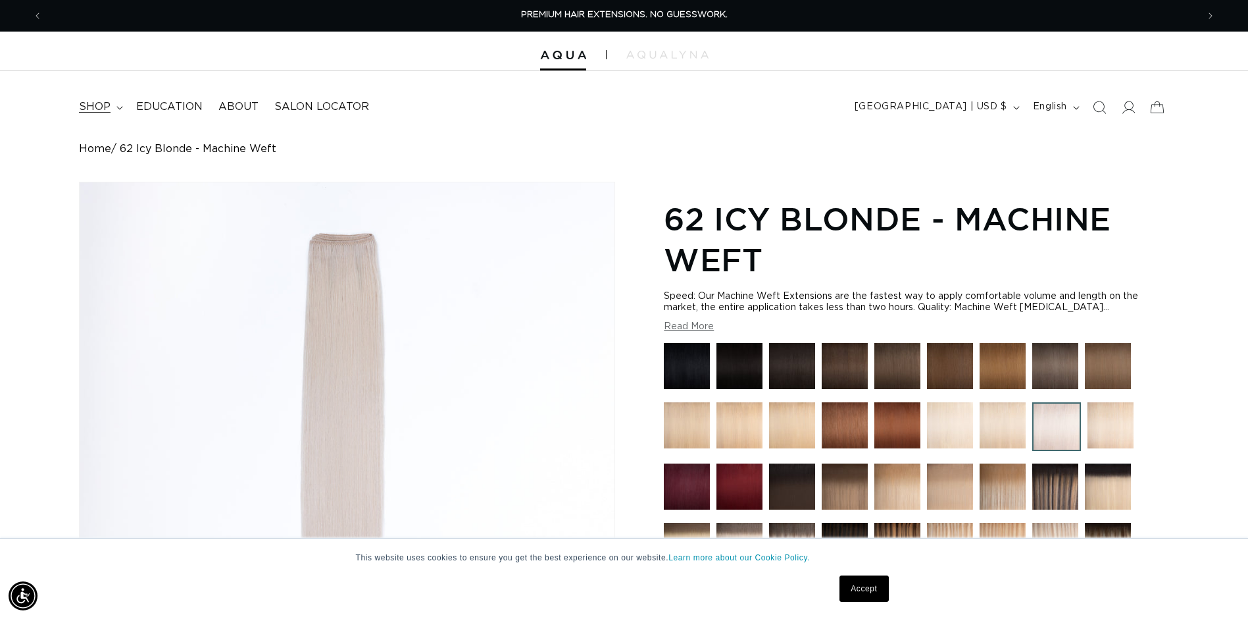
click at [102, 105] on span "shop" at bounding box center [95, 107] width 32 height 14
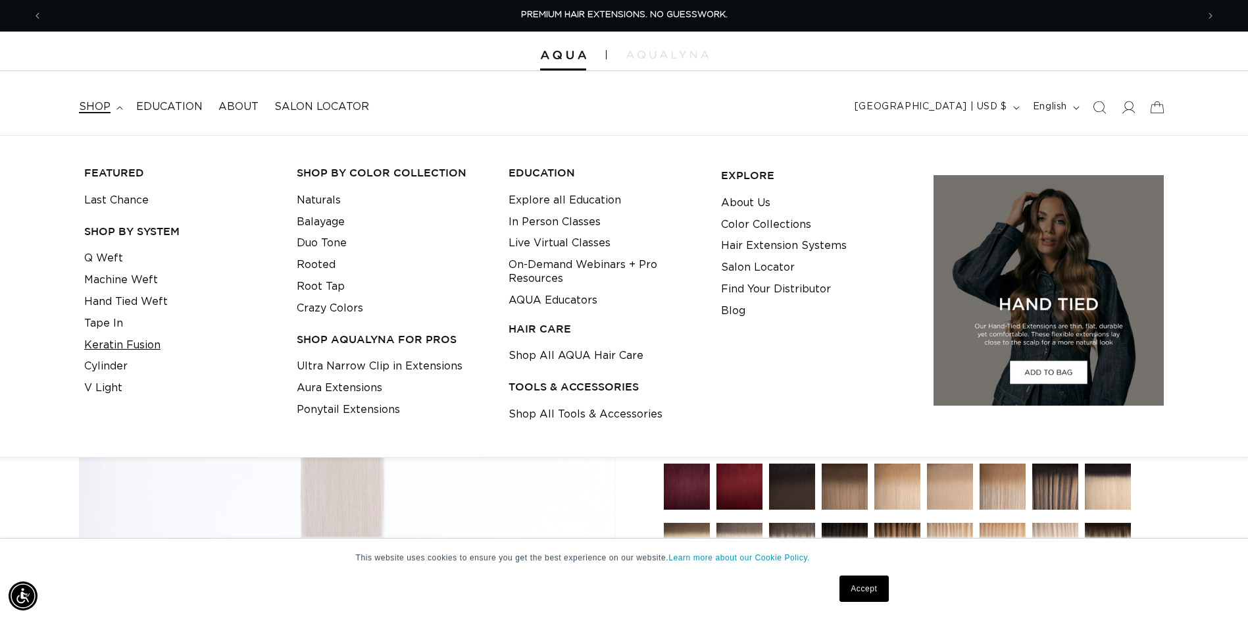
click at [116, 345] on link "Keratin Fusion" at bounding box center [122, 345] width 76 height 22
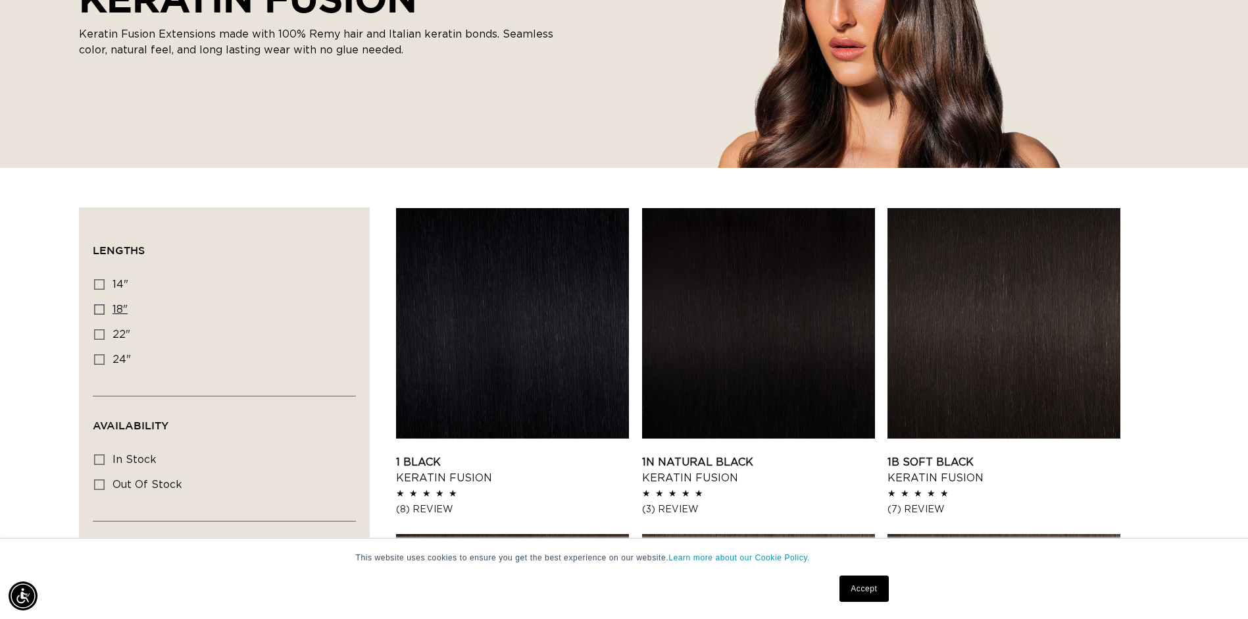
scroll to position [263, 0]
click at [122, 334] on span "22"" at bounding box center [122, 334] width 18 height 11
click at [105, 334] on input "22" 22" (34 products)" at bounding box center [99, 334] width 11 height 11
checkbox input "true"
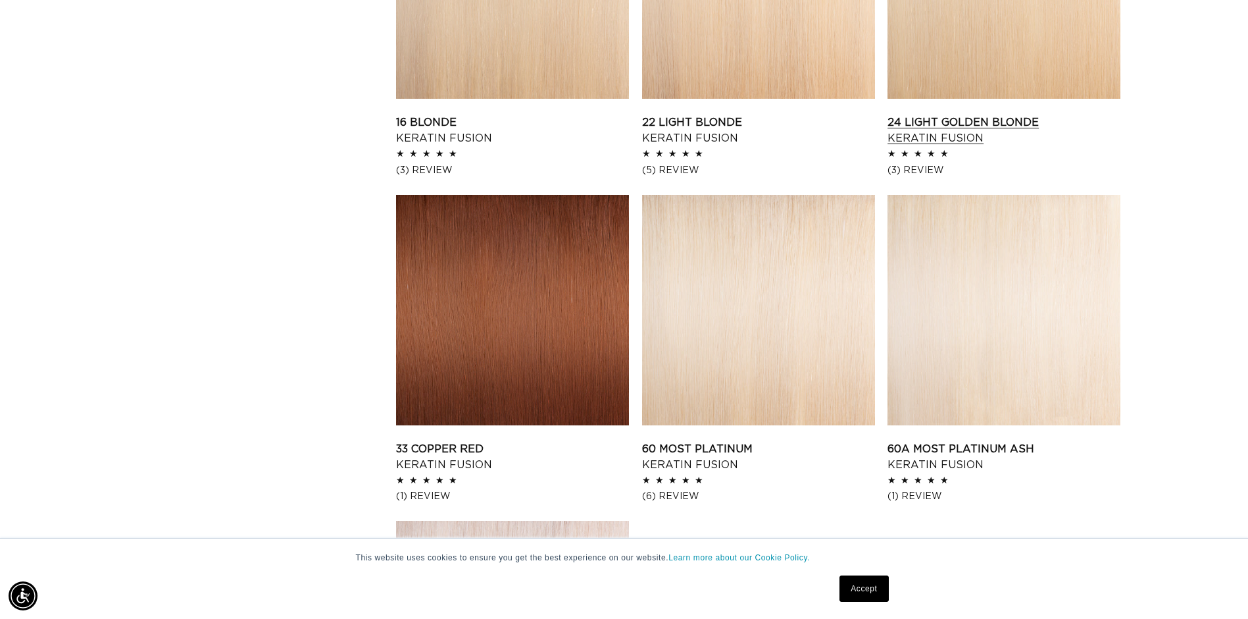
scroll to position [1844, 0]
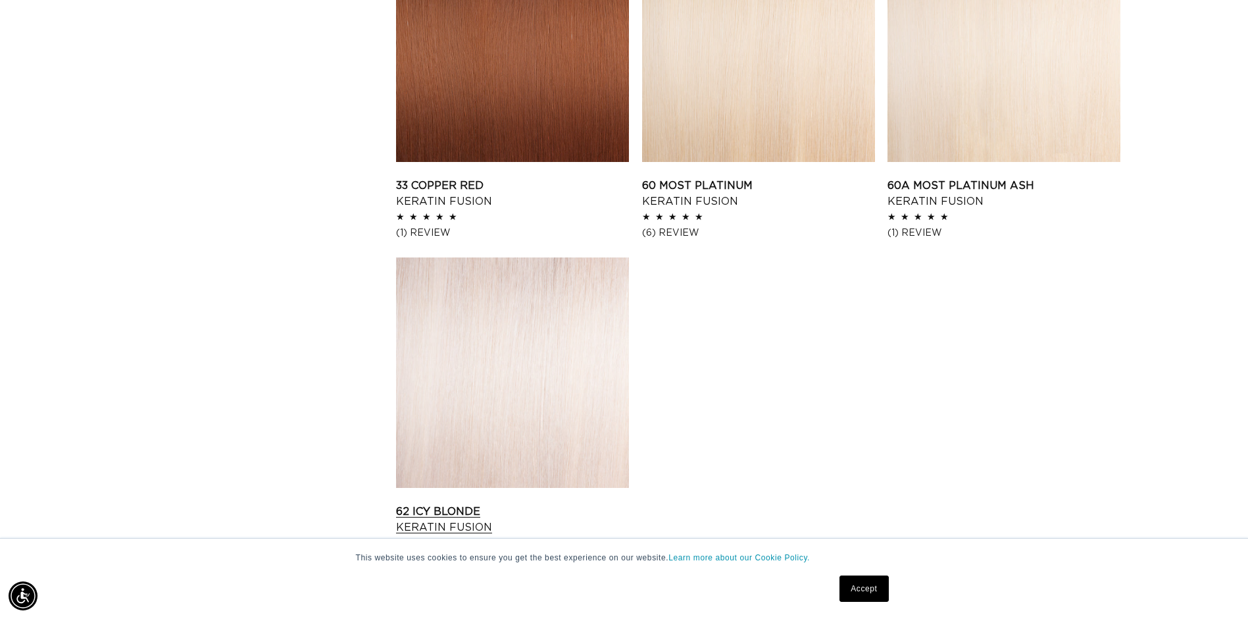
click at [549, 503] on link "62 Icy Blonde Keratin Fusion" at bounding box center [512, 519] width 233 height 32
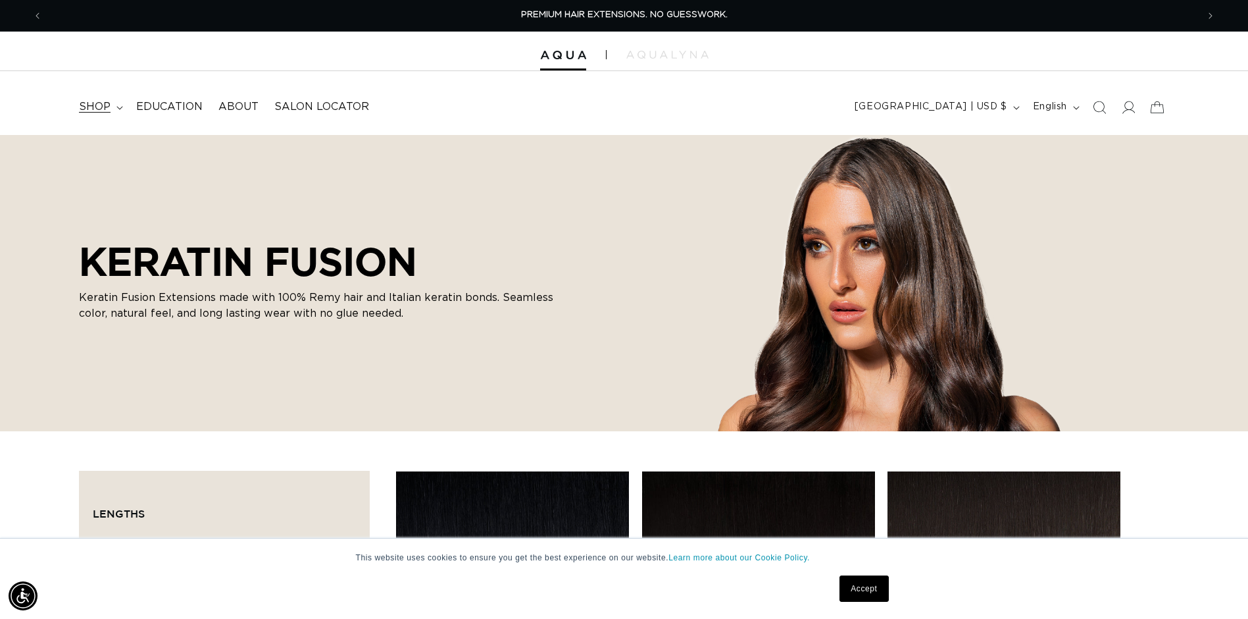
click at [93, 99] on summary "shop" at bounding box center [99, 107] width 57 height 30
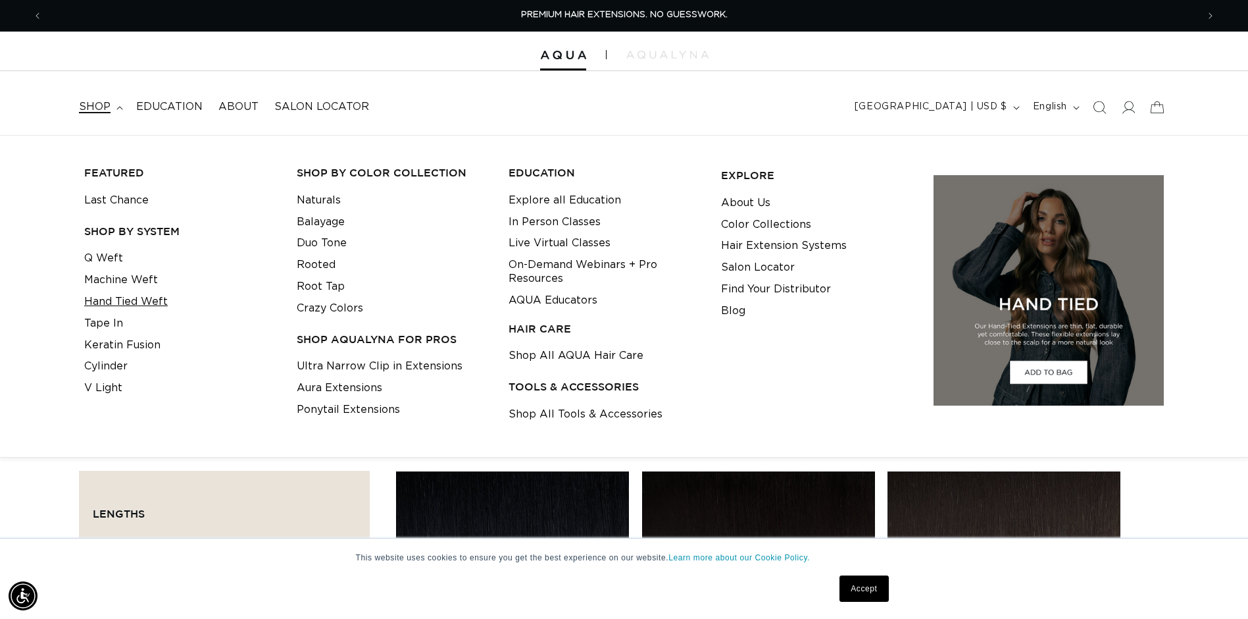
click at [143, 299] on link "Hand Tied Weft" at bounding box center [126, 302] width 84 height 22
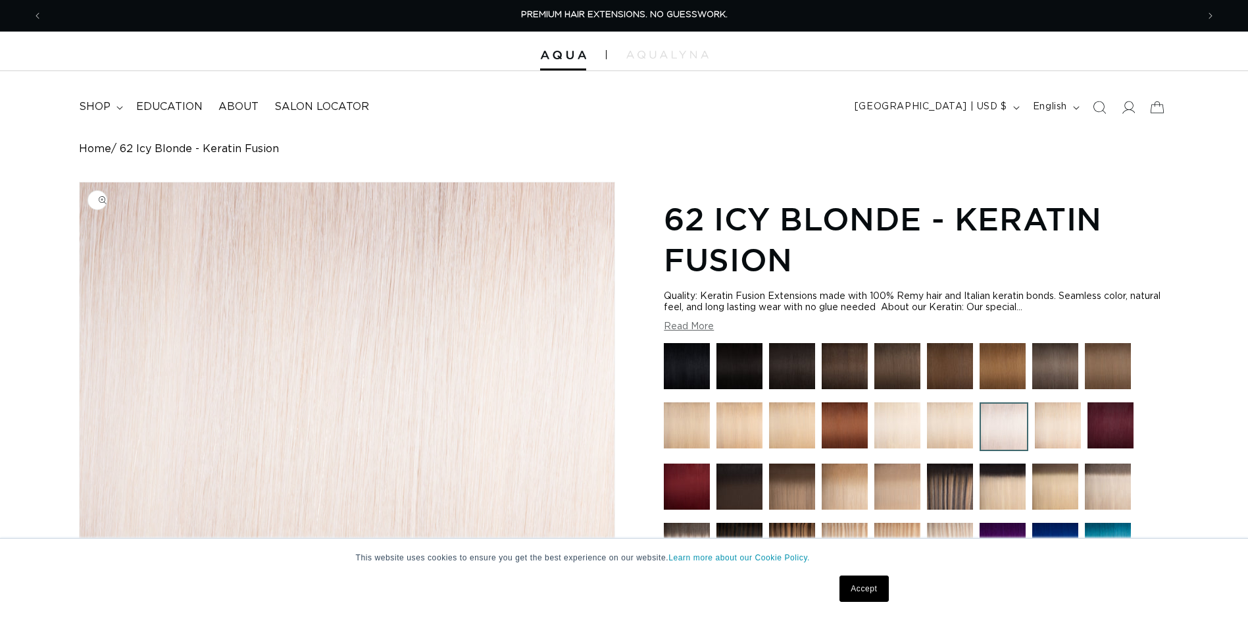
scroll to position [329, 0]
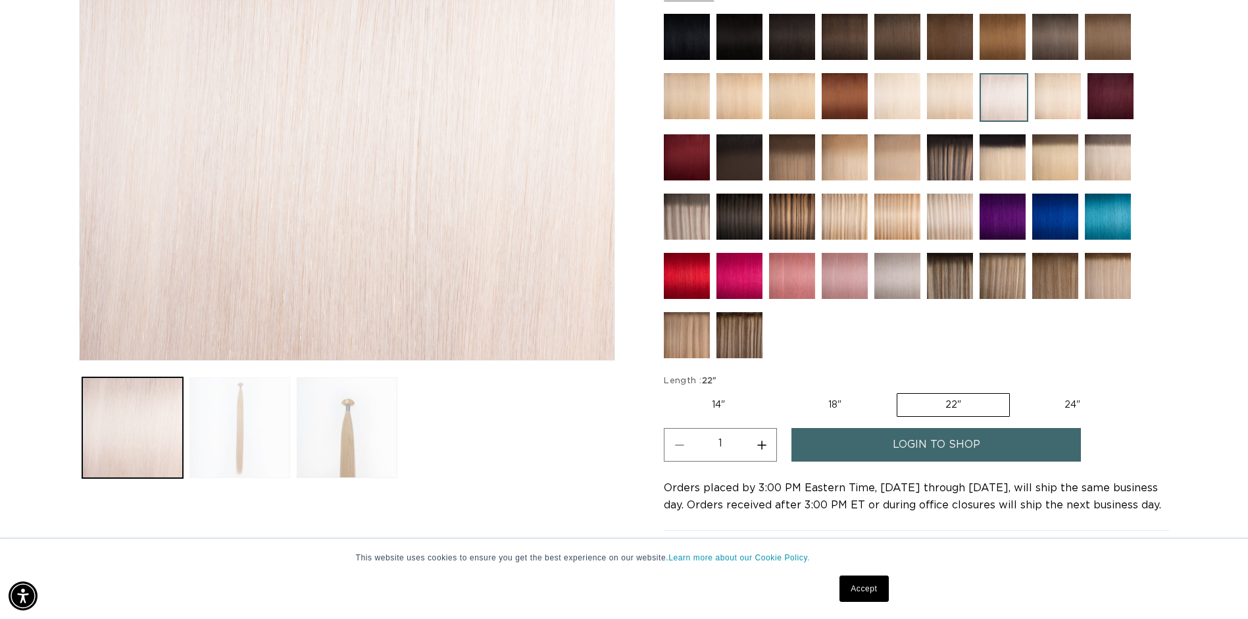
click at [228, 406] on button "Load image 2 in gallery view" at bounding box center [240, 427] width 101 height 101
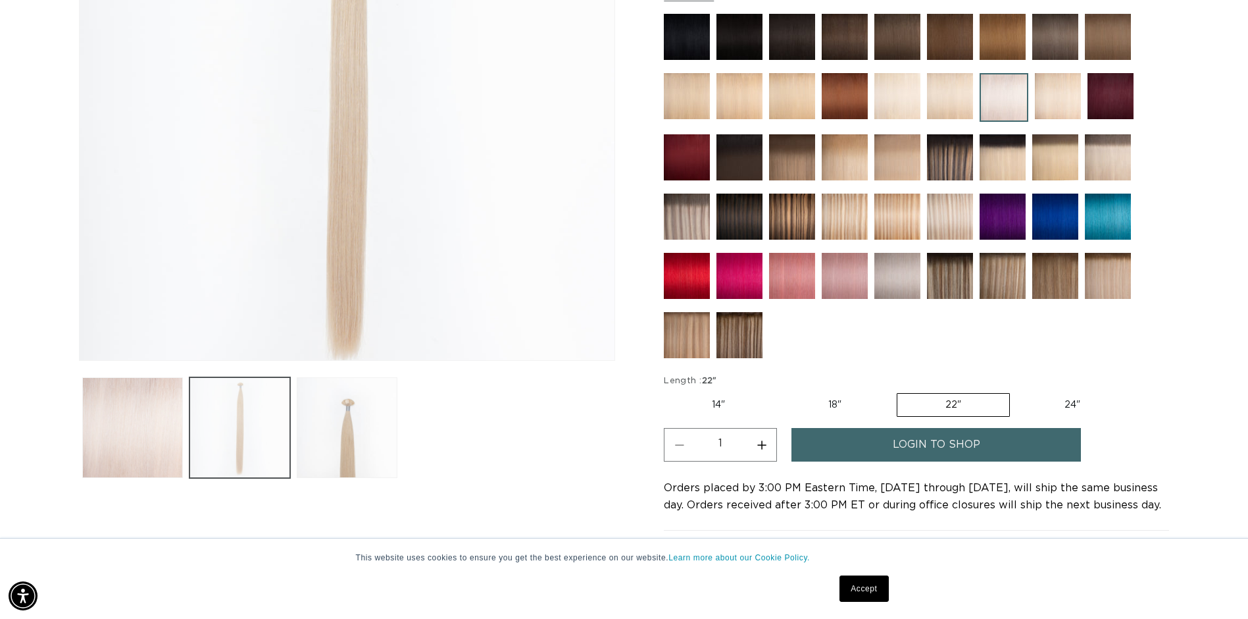
scroll to position [182, 0]
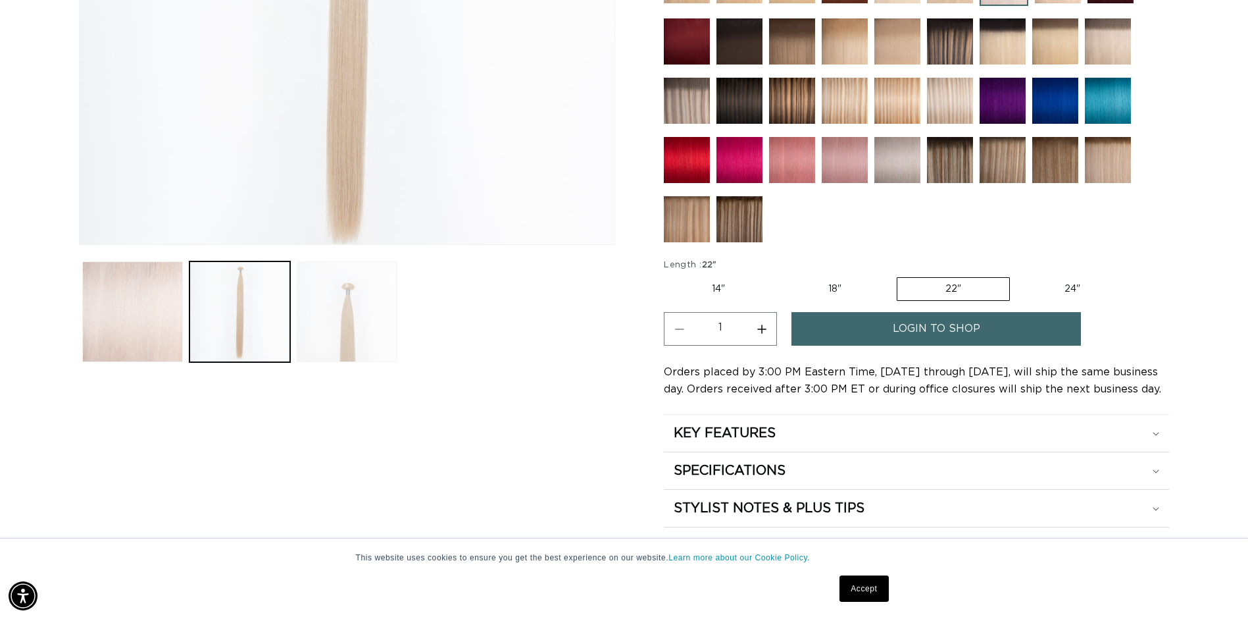
click at [322, 320] on button "Load image 3 in gallery view" at bounding box center [347, 311] width 101 height 101
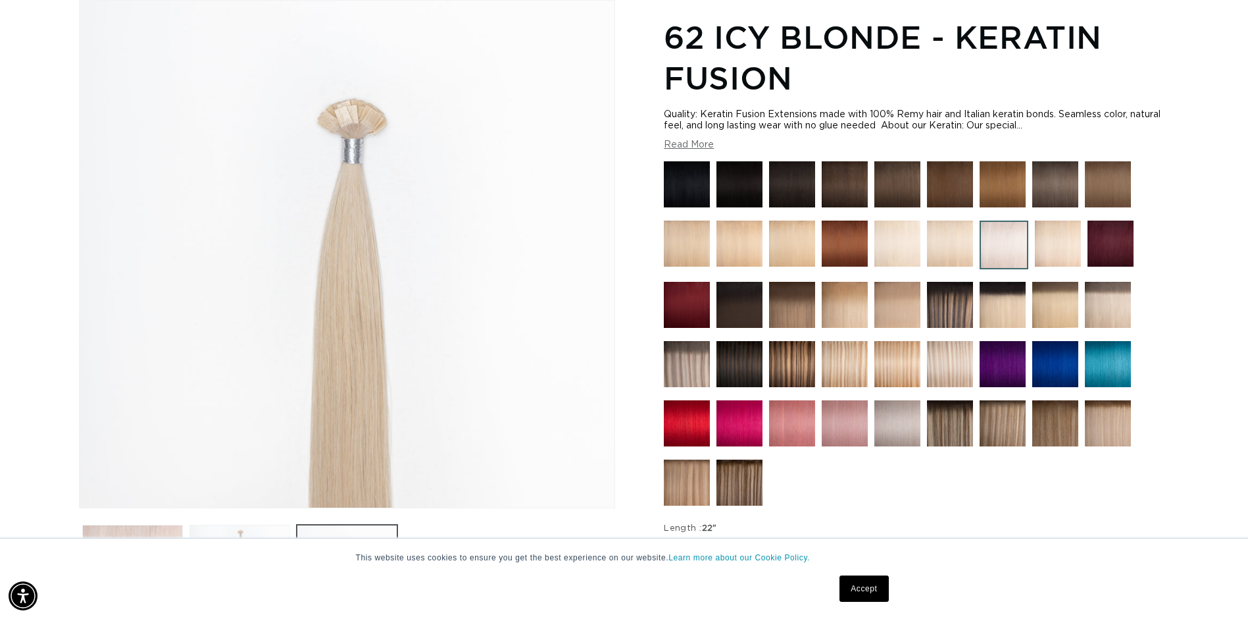
scroll to position [0, 0]
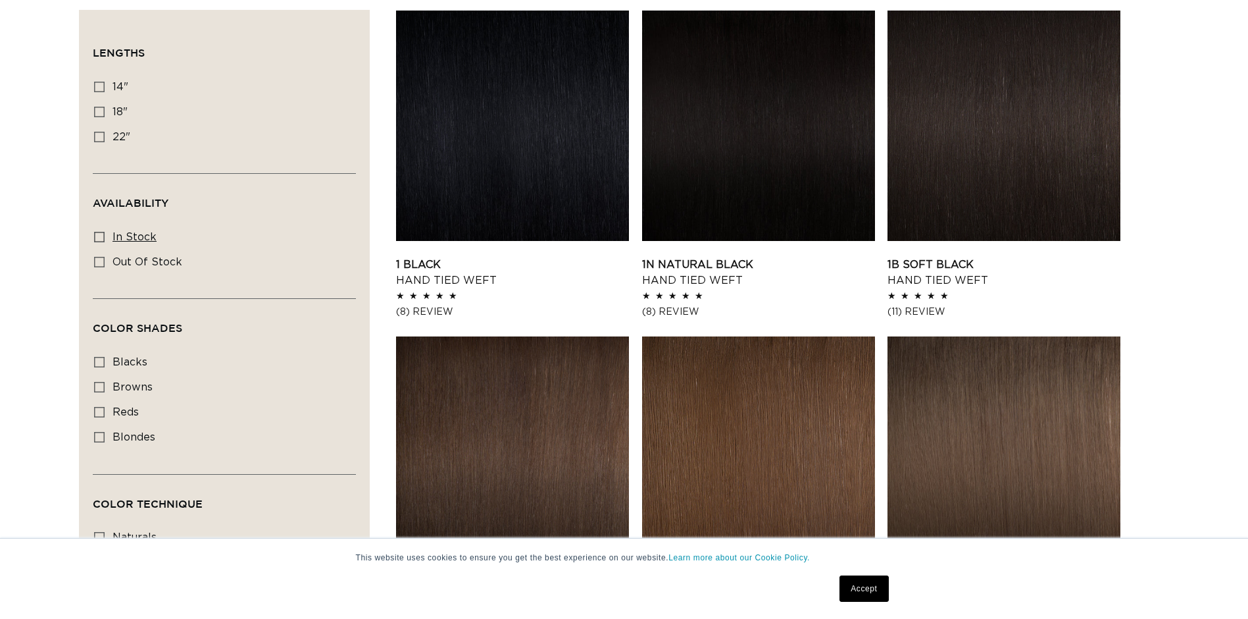
scroll to position [395, 0]
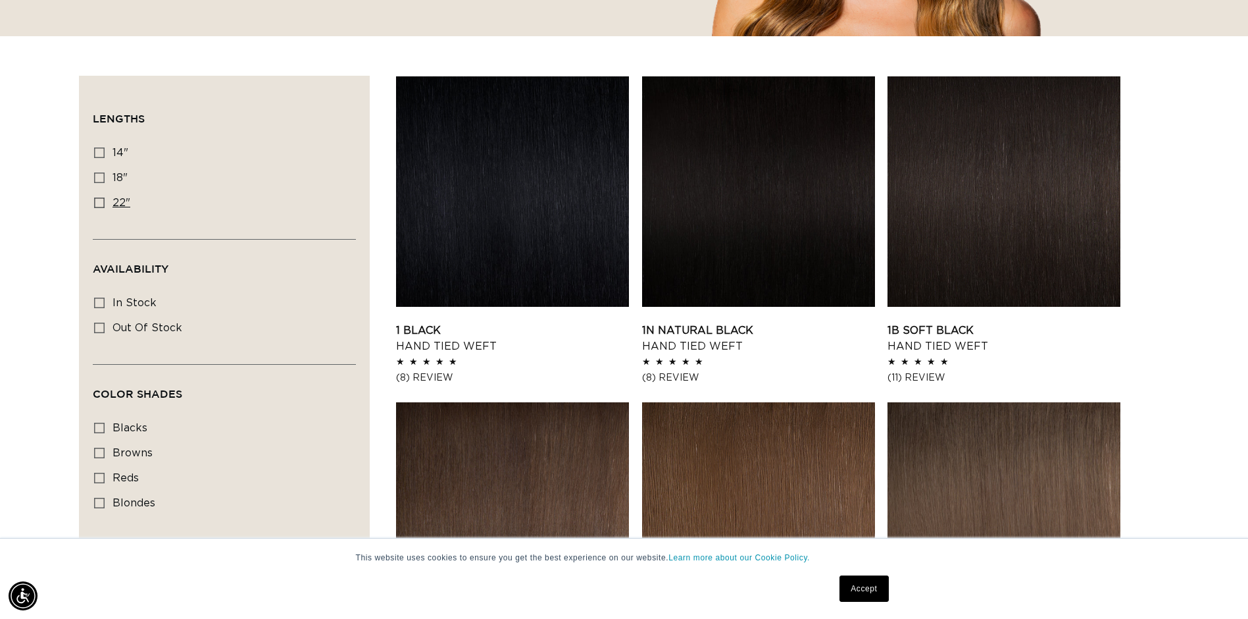
click at [129, 208] on span "22"" at bounding box center [122, 202] width 18 height 11
click at [105, 208] on input "22" 22" (30 products)" at bounding box center [99, 202] width 11 height 11
checkbox input "true"
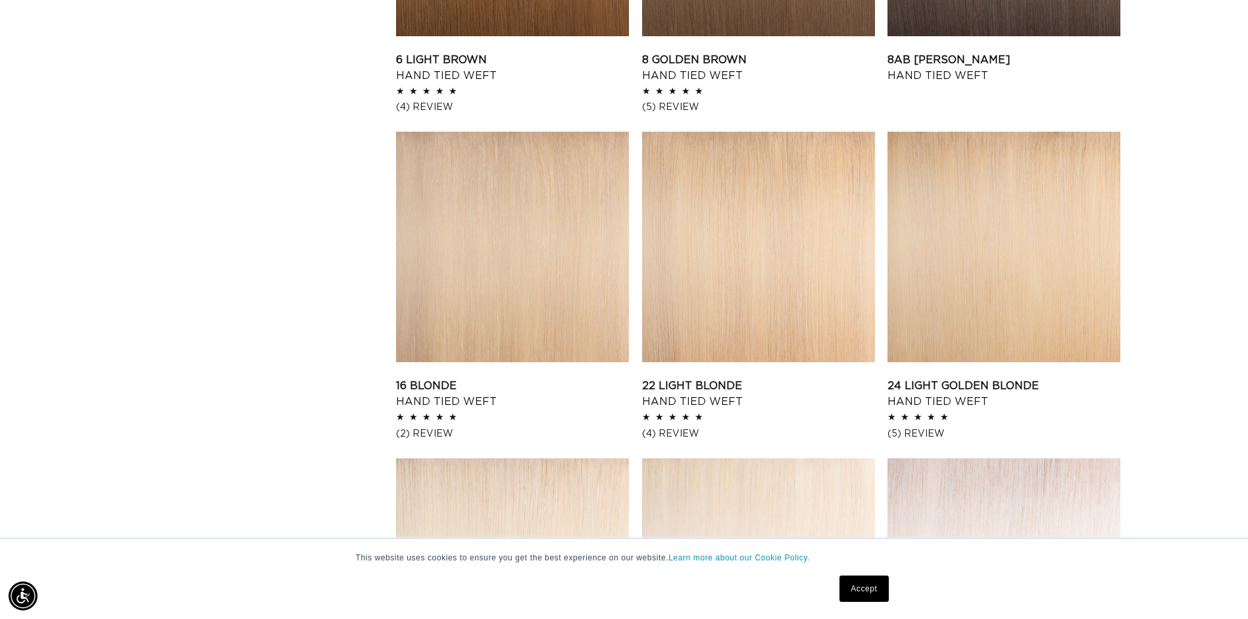
scroll to position [1712, 0]
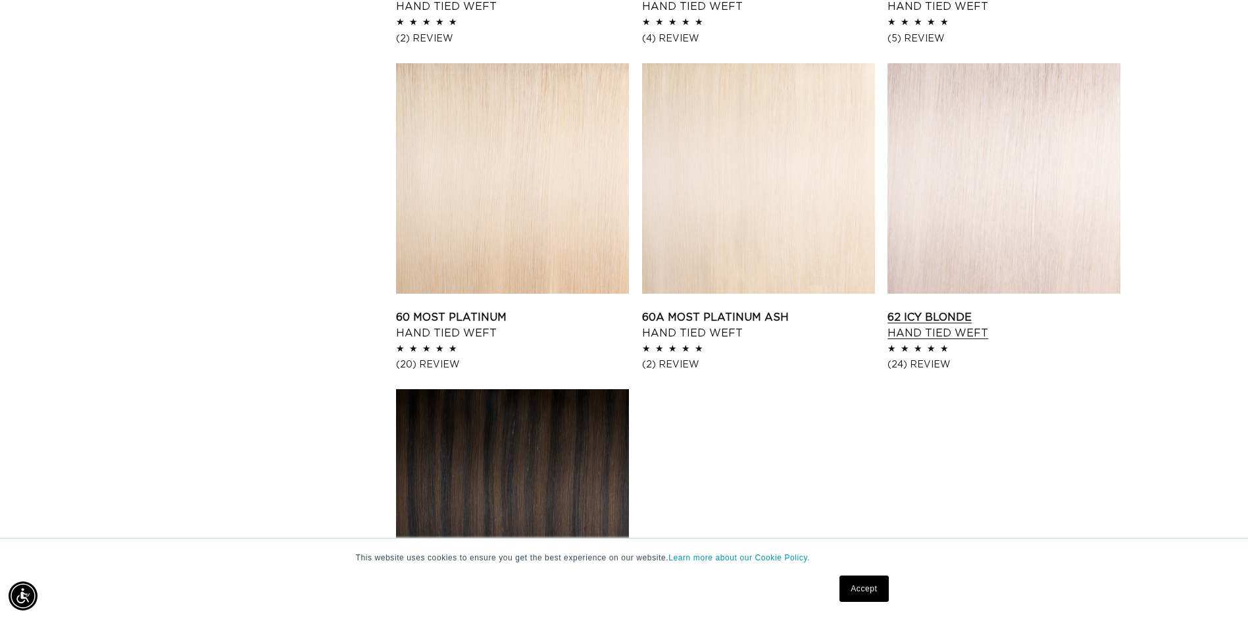
drag, startPoint x: 1016, startPoint y: 241, endPoint x: 1023, endPoint y: 244, distance: 7.7
click at [1017, 309] on link "62 Icy Blonde Hand Tied Weft" at bounding box center [1004, 325] width 233 height 32
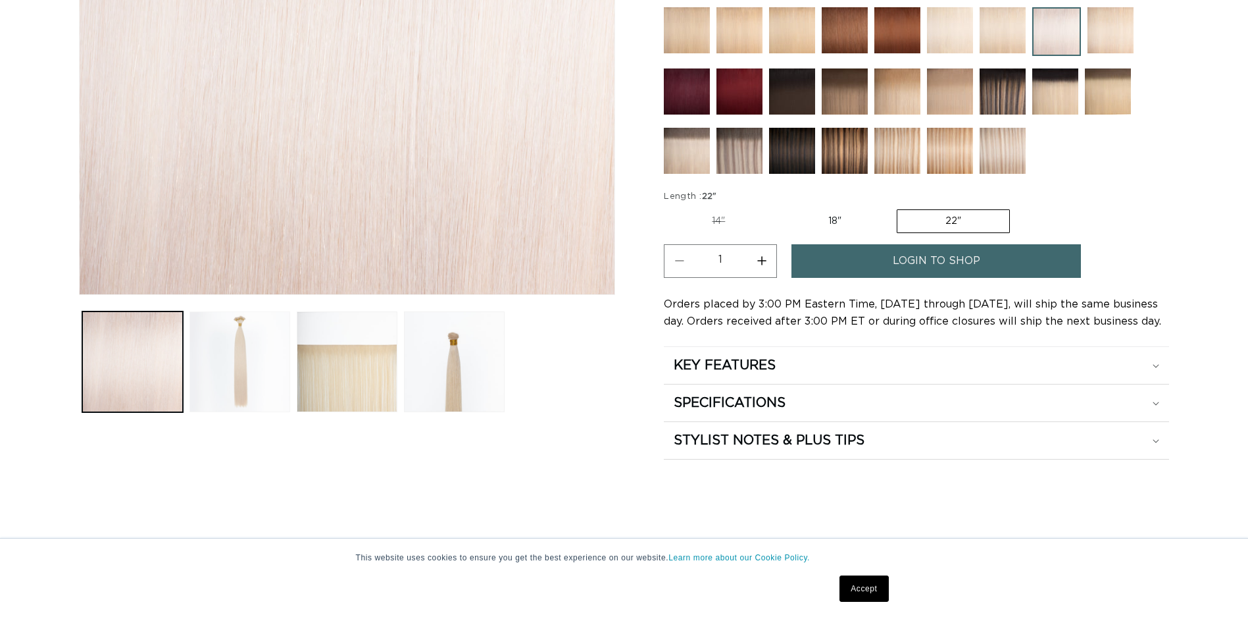
click at [270, 334] on button "Load image 2 in gallery view" at bounding box center [240, 361] width 101 height 101
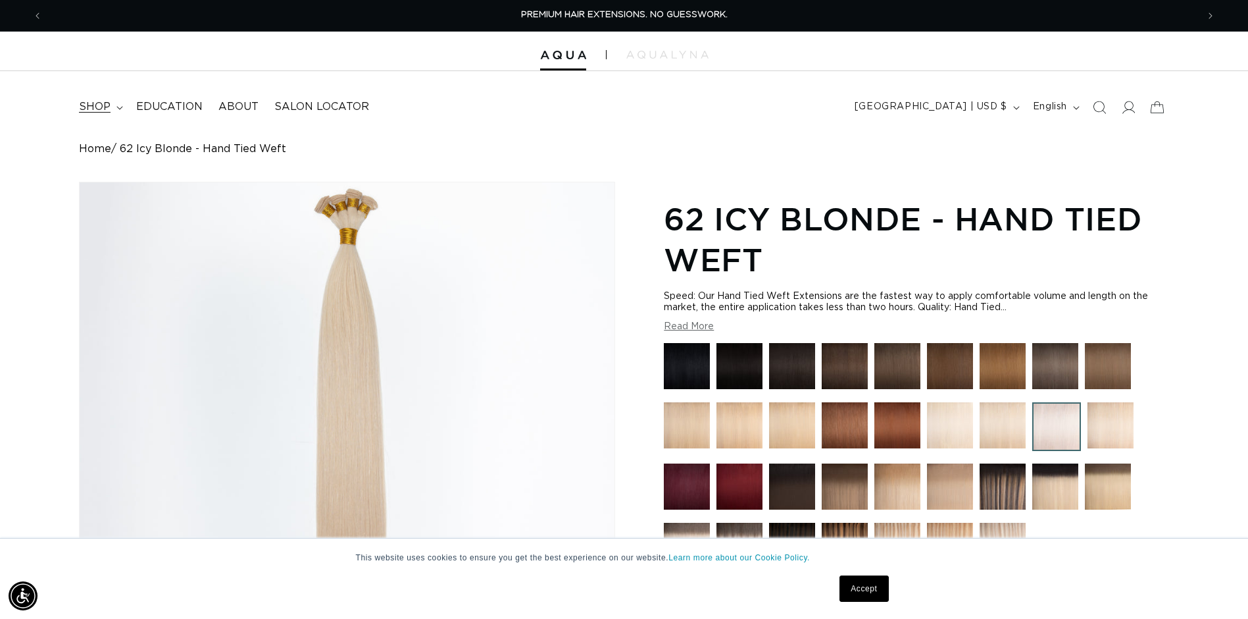
click at [100, 116] on summary "shop" at bounding box center [99, 107] width 57 height 30
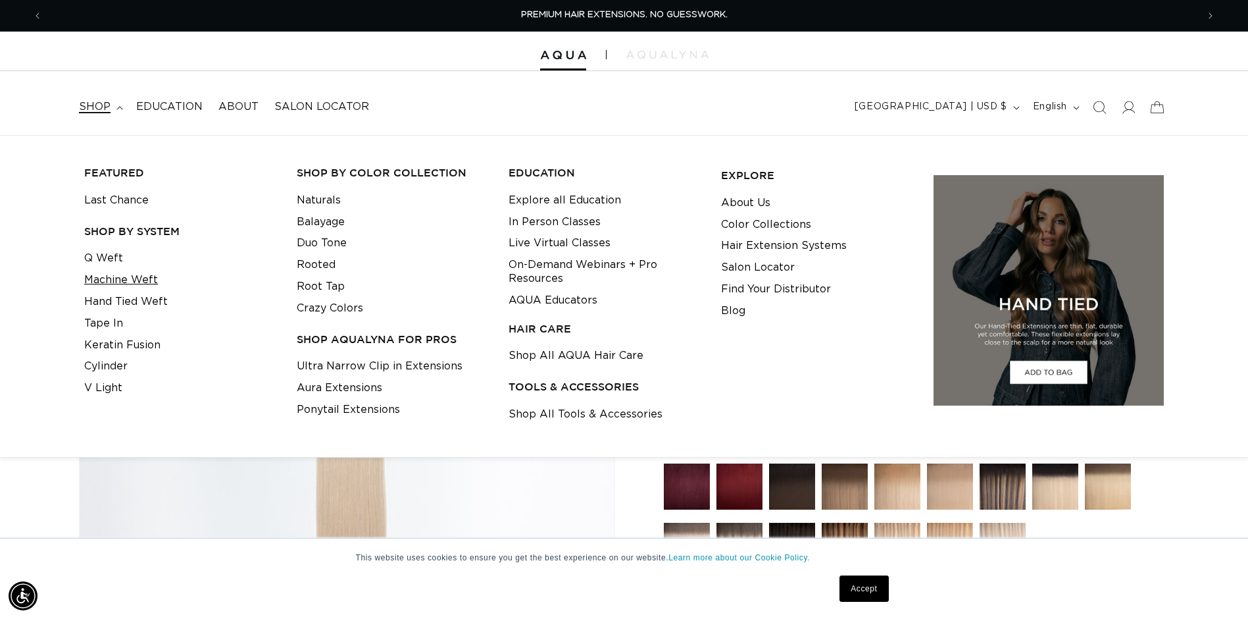
click at [147, 282] on link "Machine Weft" at bounding box center [121, 280] width 74 height 22
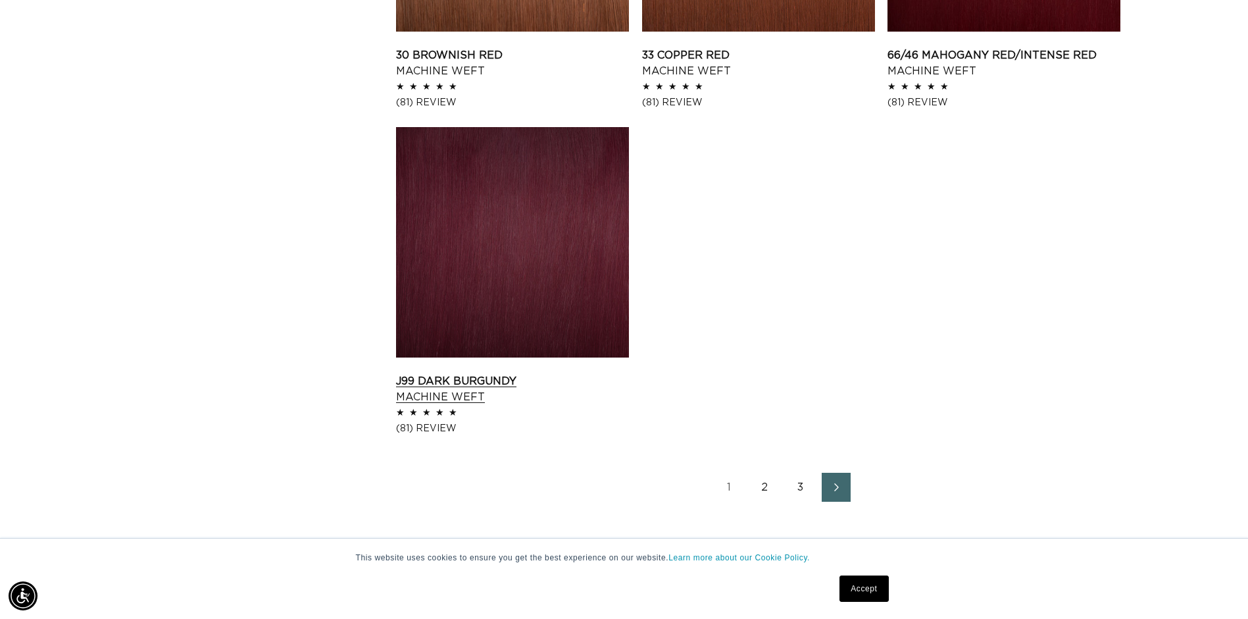
scroll to position [2237, 0]
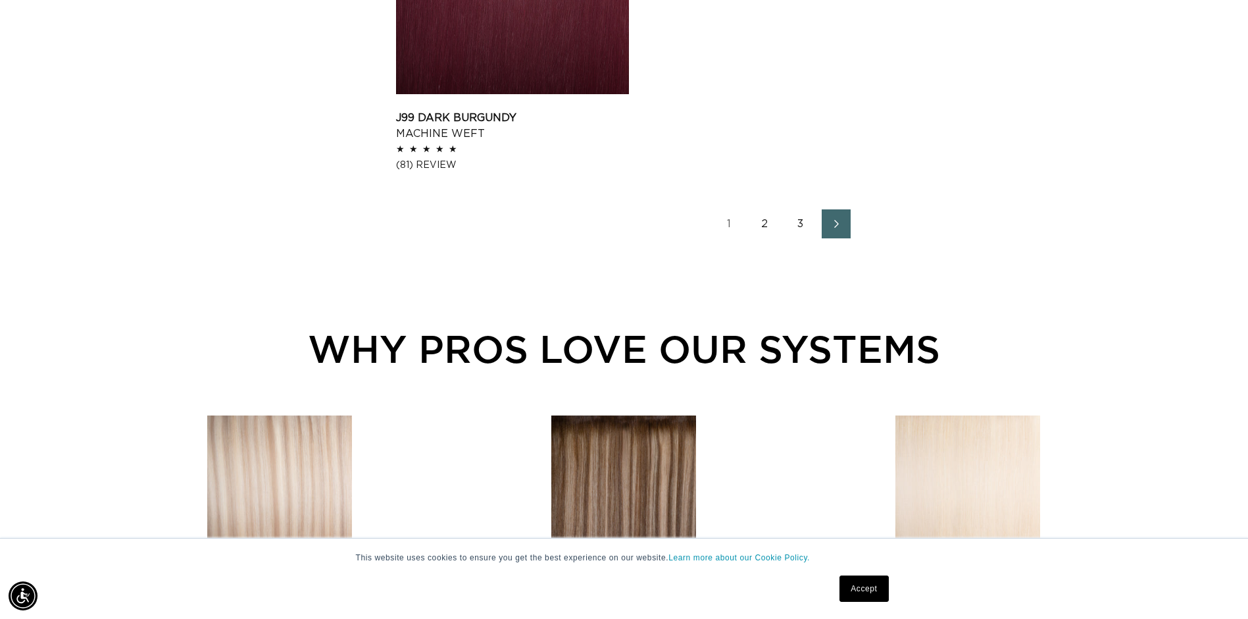
click at [769, 226] on link "2" at bounding box center [765, 223] width 29 height 29
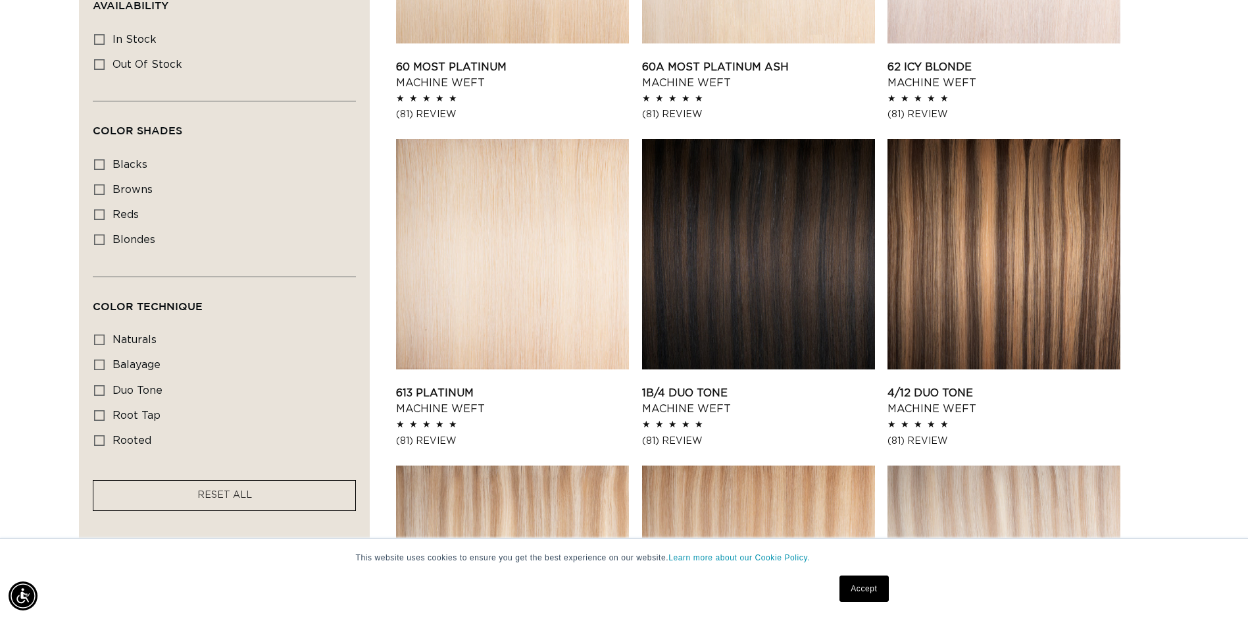
scroll to position [461, 0]
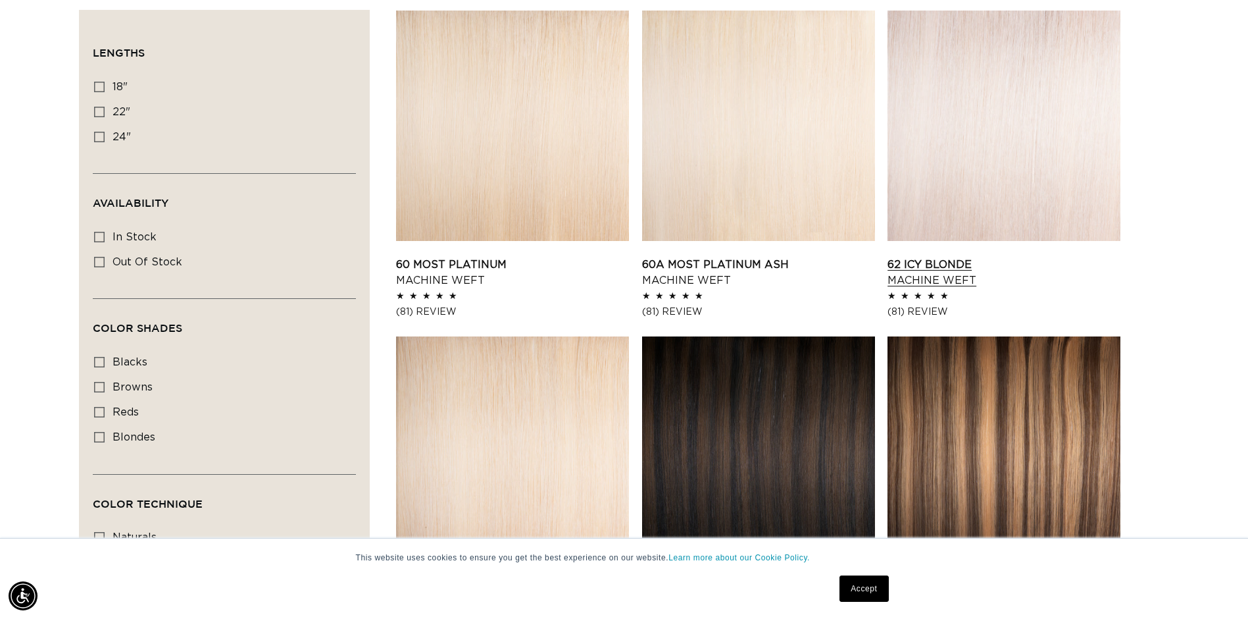
click at [1062, 257] on link "62 Icy Blonde Machine Weft" at bounding box center [1004, 273] width 233 height 32
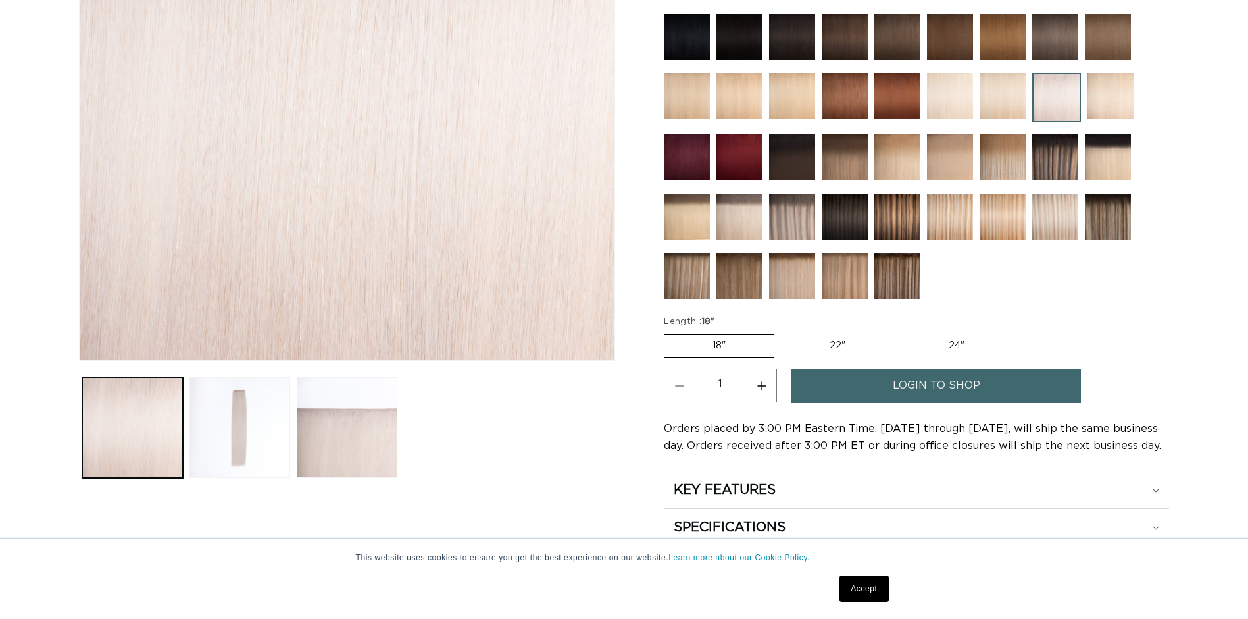
scroll to position [329, 0]
click at [839, 354] on label "22" Variant sold out or unavailable" at bounding box center [838, 345] width 112 height 22
click at [782, 332] on input "22" Variant sold out or unavailable" at bounding box center [781, 331] width 1 height 1
radio input "true"
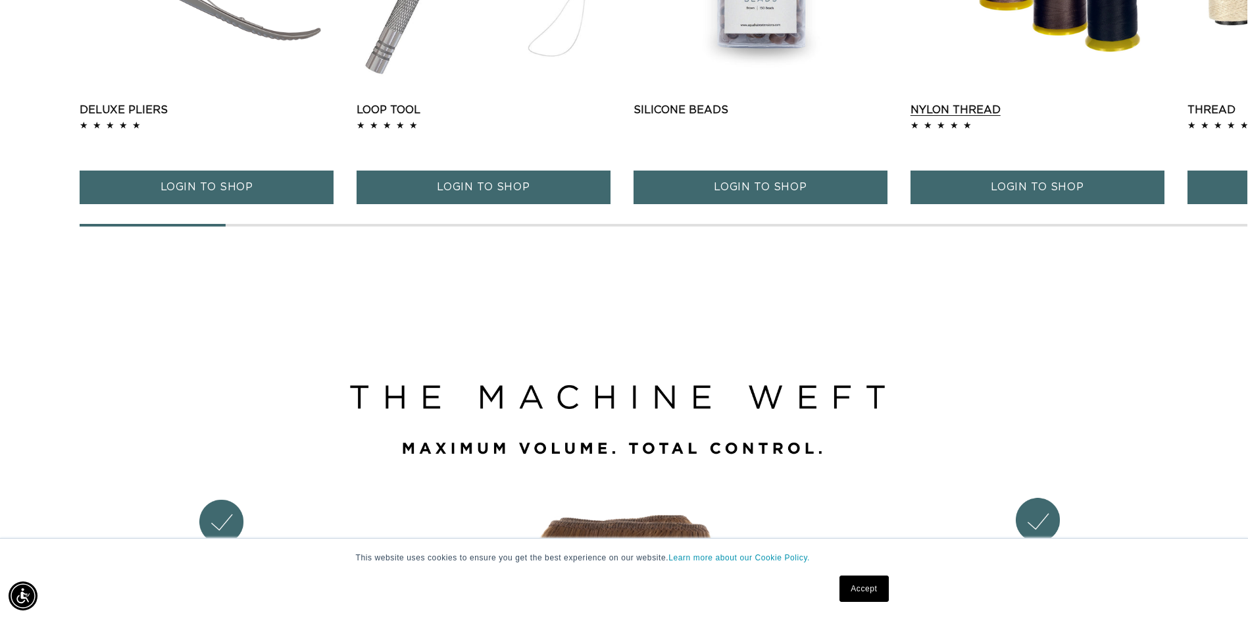
scroll to position [1645, 0]
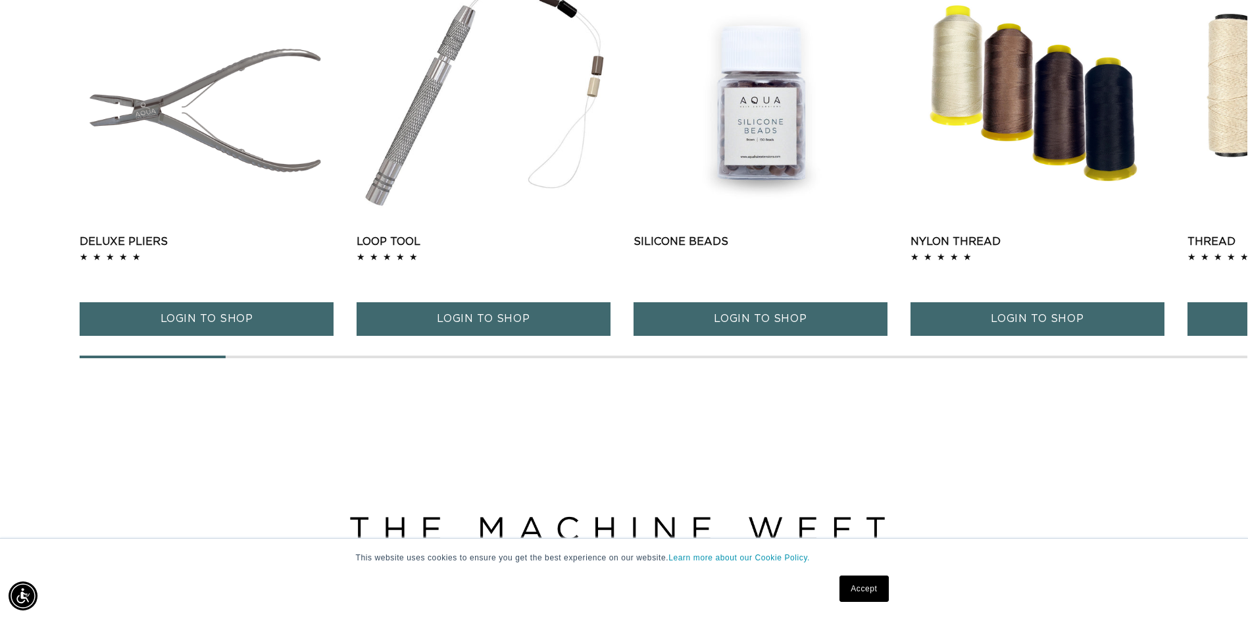
drag, startPoint x: 232, startPoint y: 368, endPoint x: 284, endPoint y: 371, distance: 52.1
click at [359, 357] on div at bounding box center [664, 356] width 1168 height 3
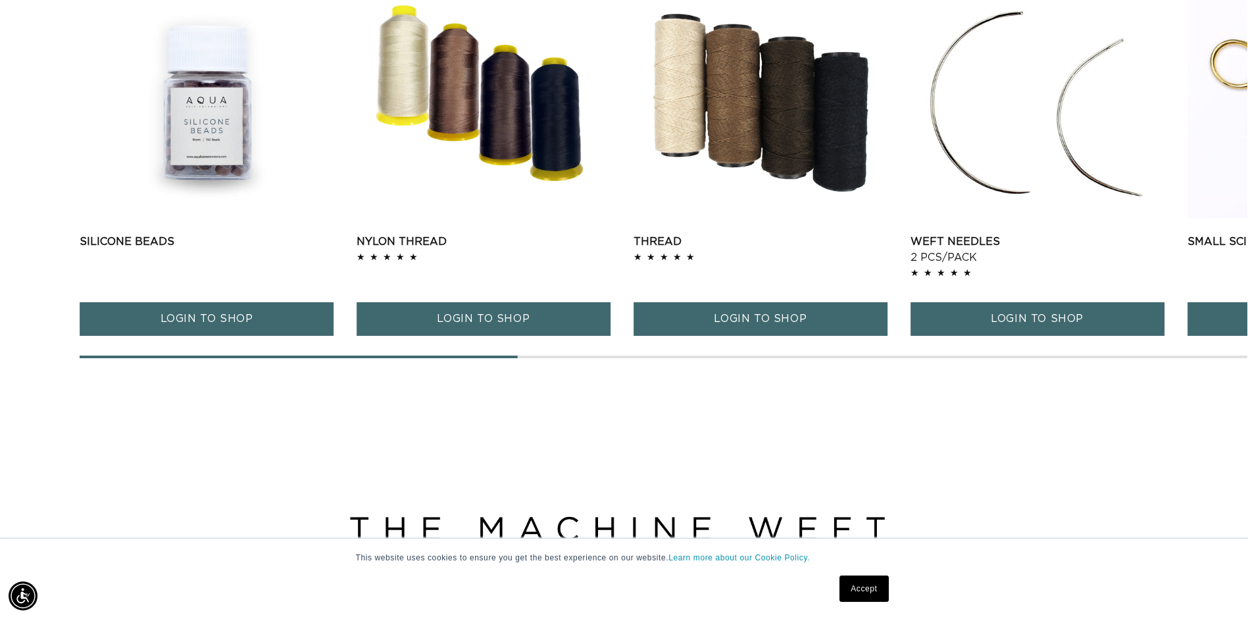
click at [965, 355] on div at bounding box center [664, 356] width 1168 height 3
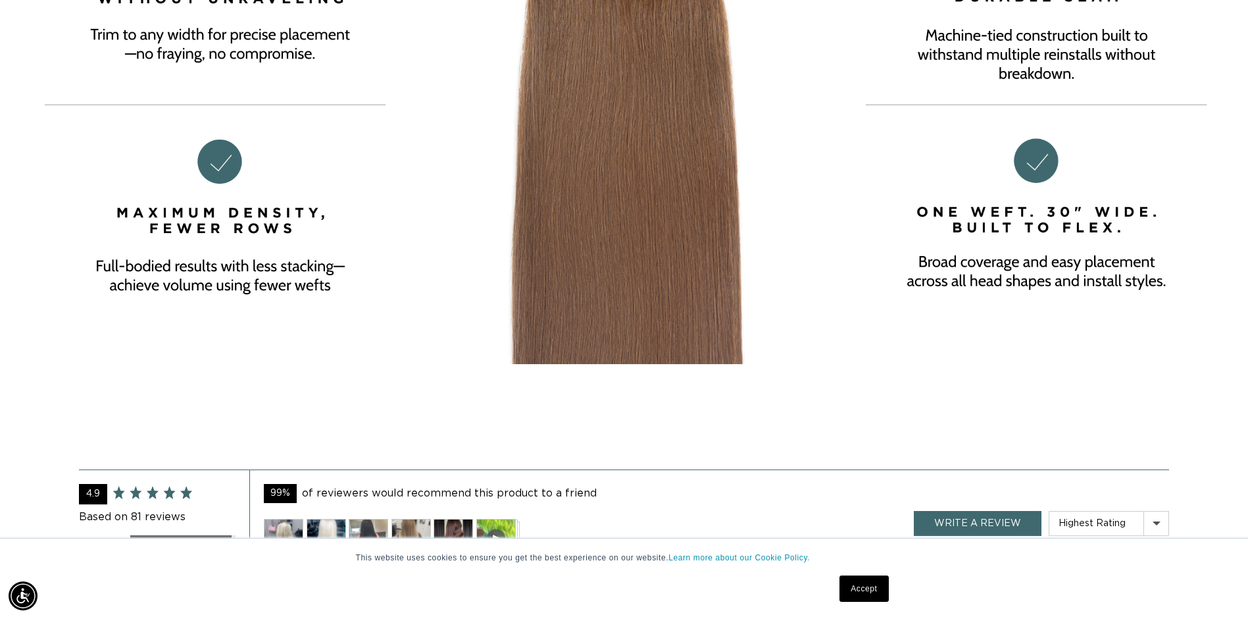
scroll to position [2566, 0]
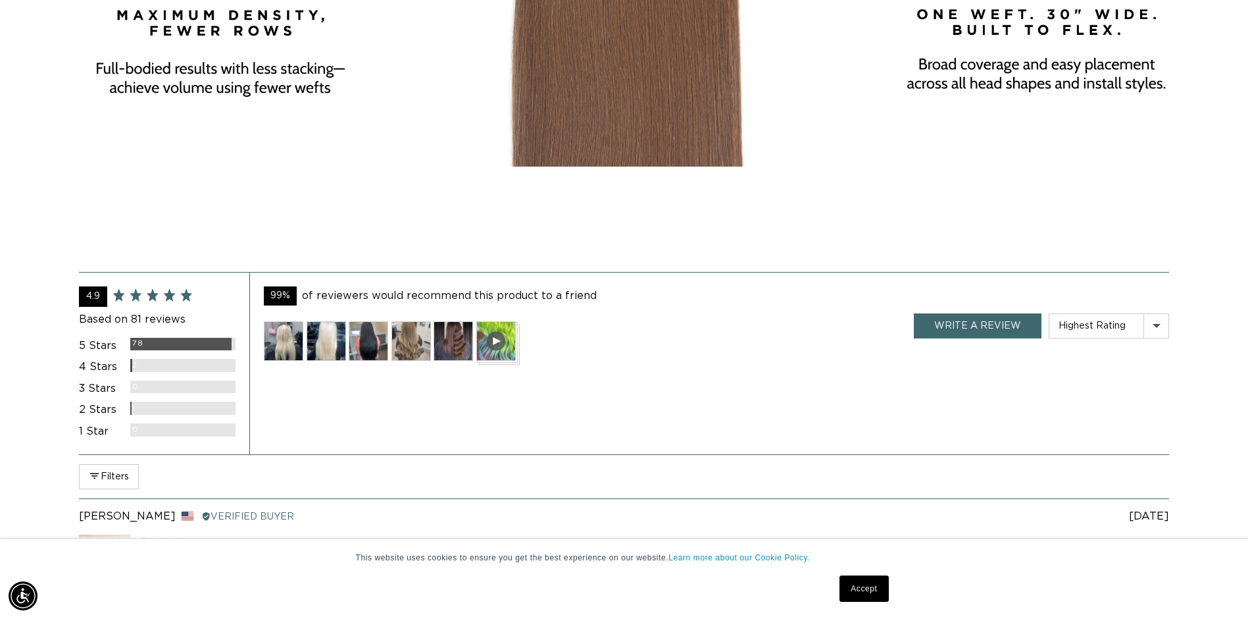
click at [222, 408] on div "Rating distribution" at bounding box center [182, 407] width 105 height 13
click at [99, 410] on div "2 Stars" at bounding box center [100, 409] width 42 height 17
click at [1150, 334] on select "Most Recent Oldest Photos & Videos Highest Rating Lowest Rating Most Helpful Le…" at bounding box center [1109, 326] width 119 height 24
select select "rating asc"
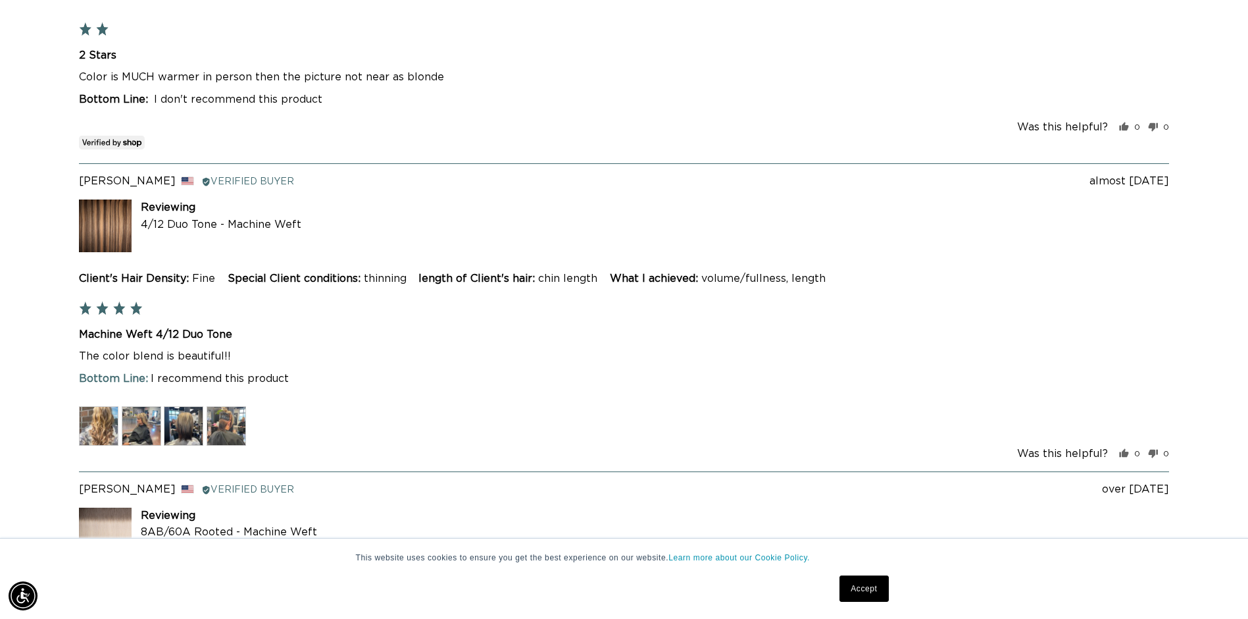
scroll to position [3422, 0]
